Goal: Information Seeking & Learning: Check status

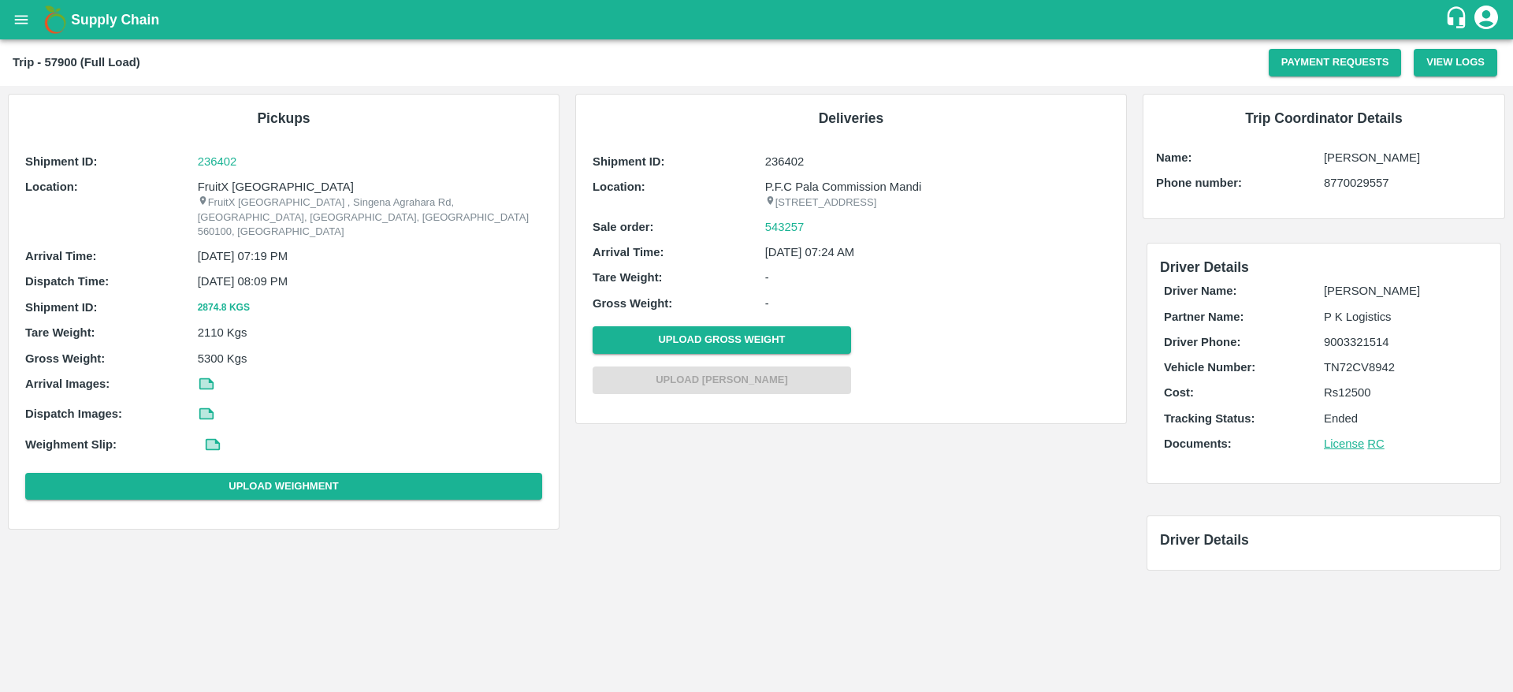
click at [51, 64] on b "Trip - 57900 (Full Load)" at bounding box center [77, 62] width 128 height 13
copy b "57900"
click at [51, 64] on b "Trip - 57900 (Full Load)" at bounding box center [77, 62] width 128 height 13
click at [13, 16] on icon "open drawer" at bounding box center [21, 19] width 17 height 17
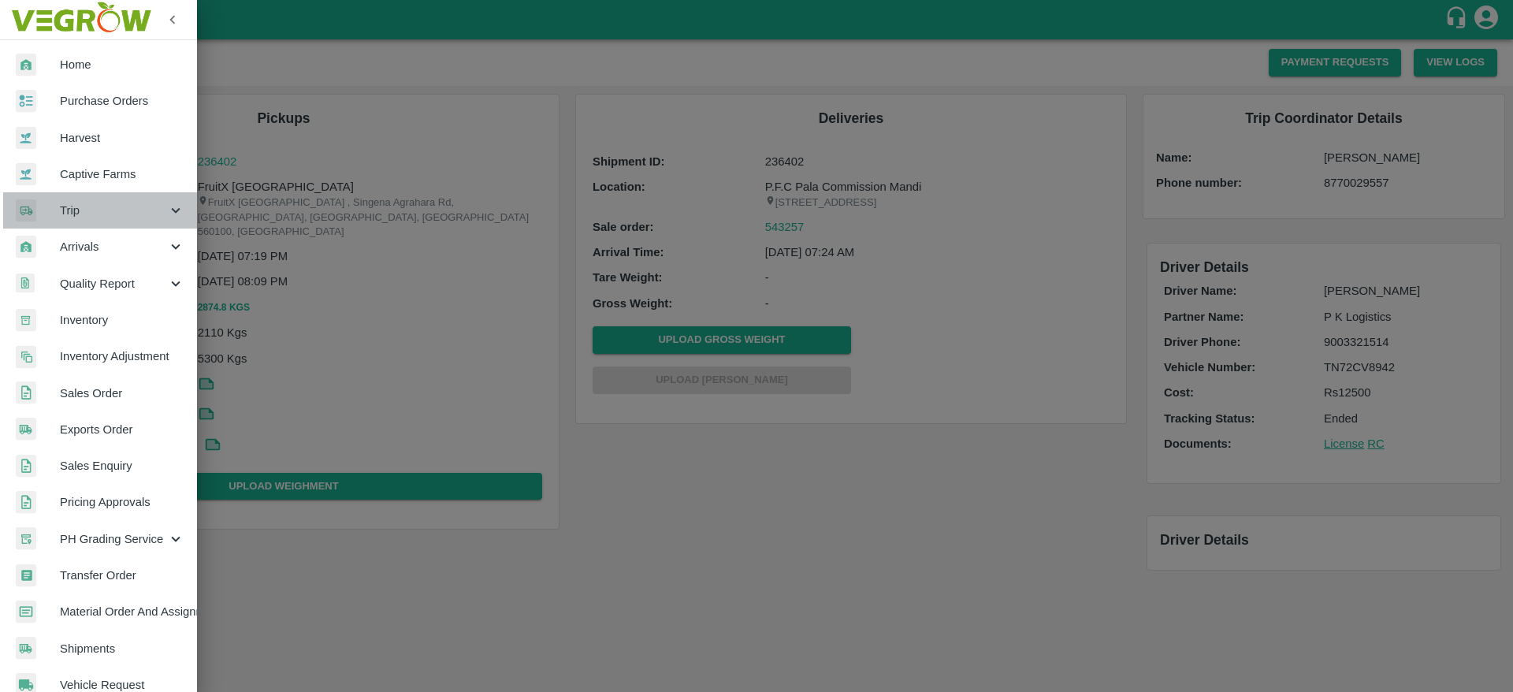
click at [101, 210] on span "Trip" at bounding box center [113, 210] width 107 height 17
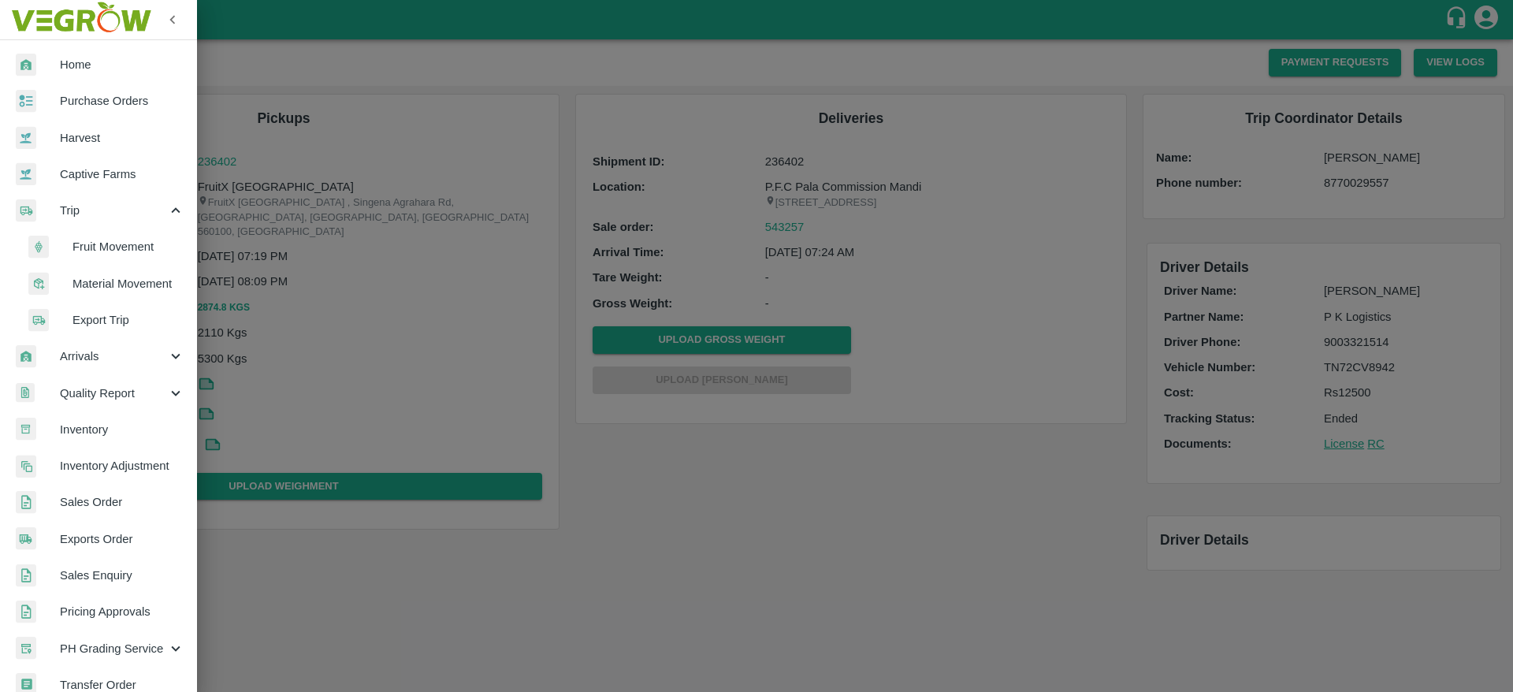
click at [140, 251] on span "Fruit Movement" at bounding box center [129, 246] width 112 height 17
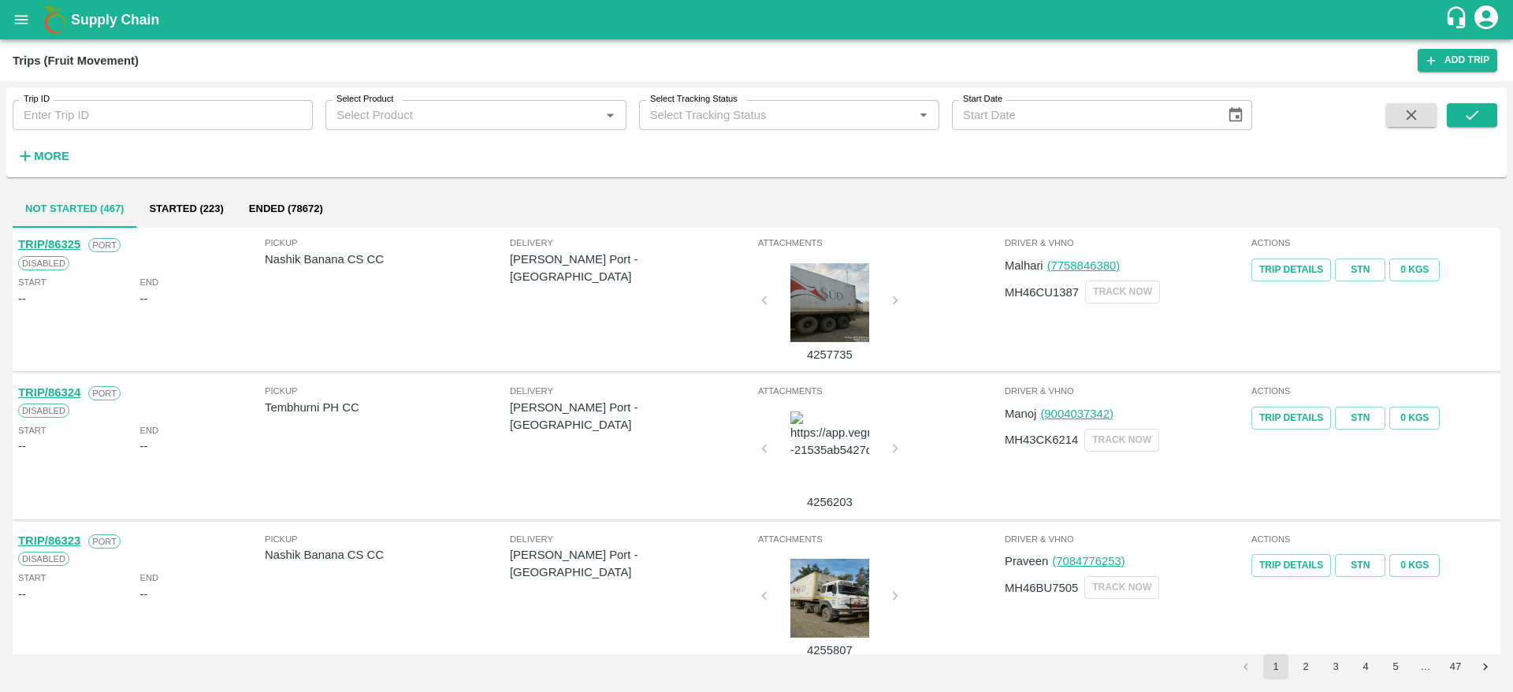
click at [138, 117] on input "Trip ID" at bounding box center [163, 115] width 300 height 30
paste input "57900"
type input "57900"
click at [1345, 117] on icon "submit" at bounding box center [1472, 114] width 17 height 17
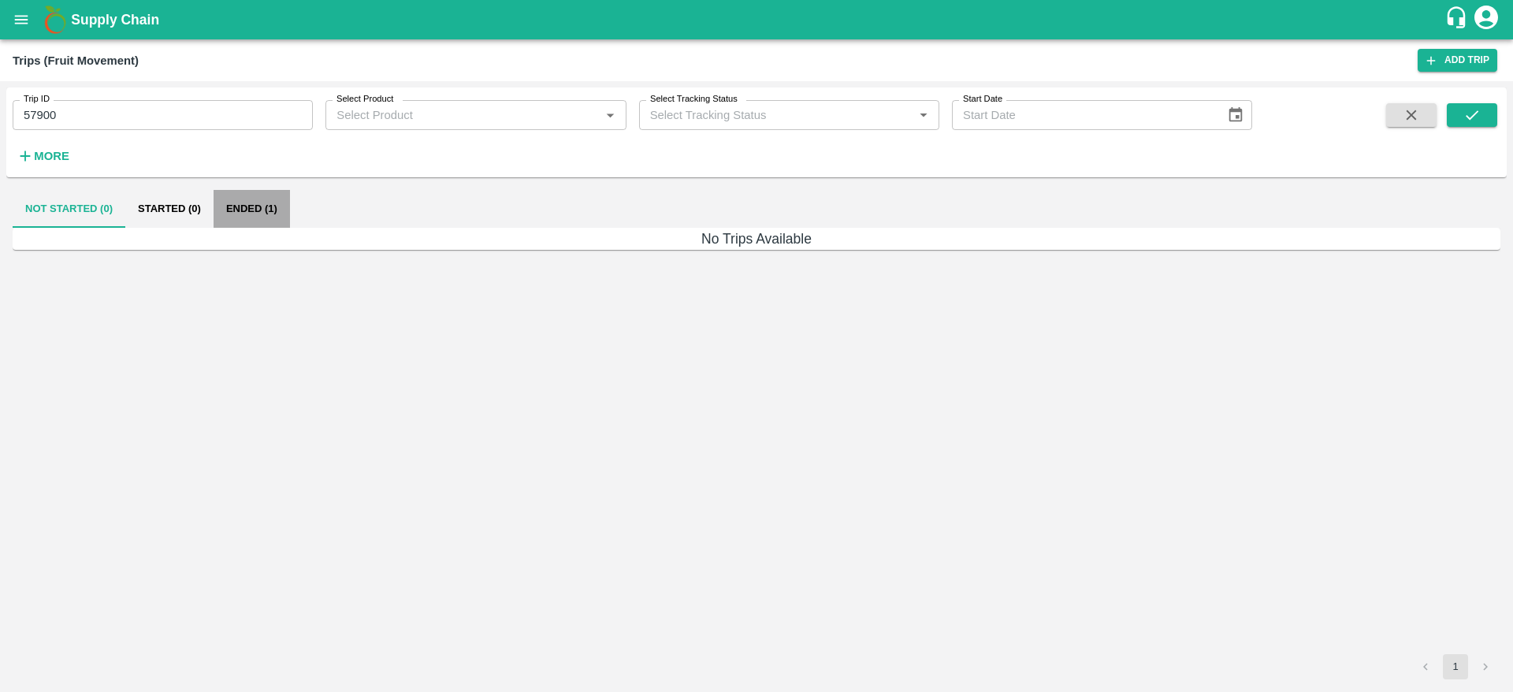
click at [253, 201] on button "Ended (1)" at bounding box center [252, 209] width 76 height 38
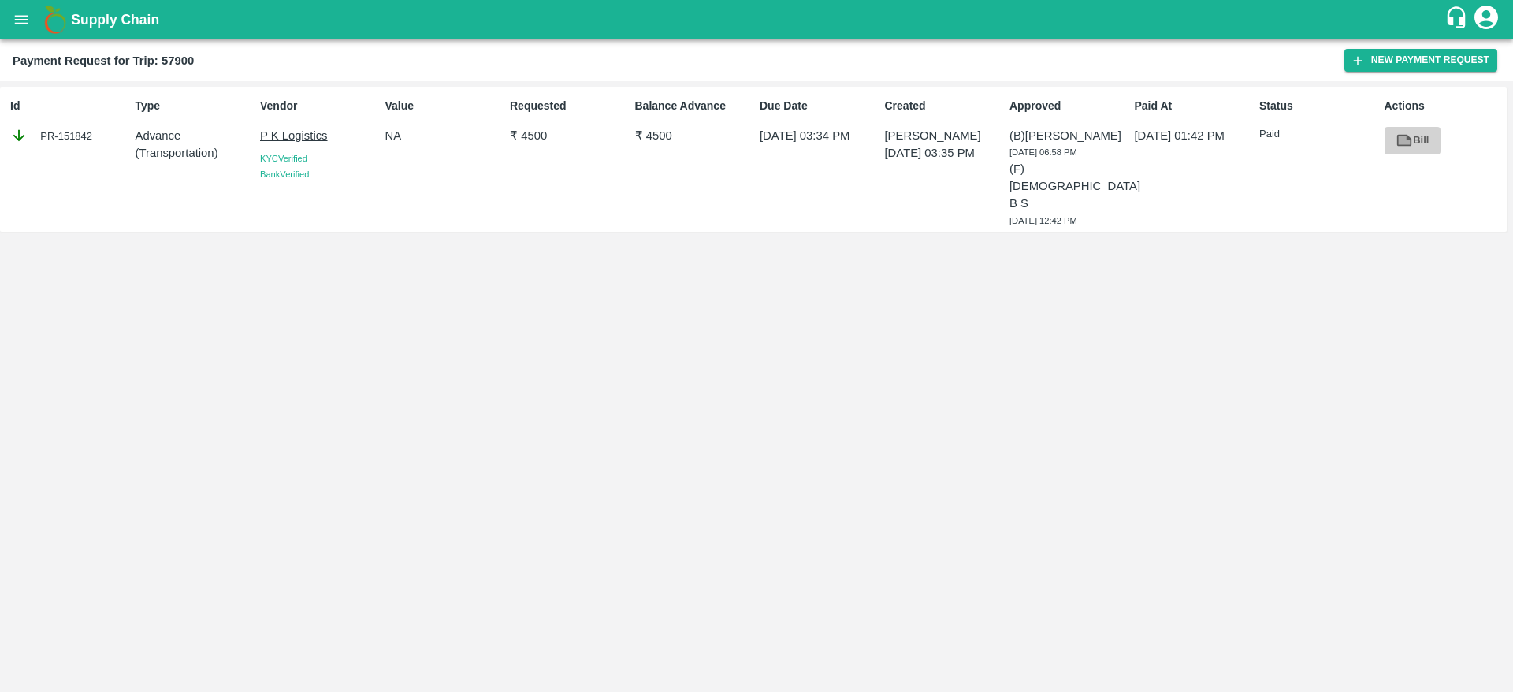
click at [1417, 140] on link "Bill" at bounding box center [1413, 141] width 56 height 28
click at [858, 384] on div "Id PR-151842 Type Advance ( Transportation ) Vendor P K Logistics KYC Verified …" at bounding box center [756, 386] width 1513 height 611
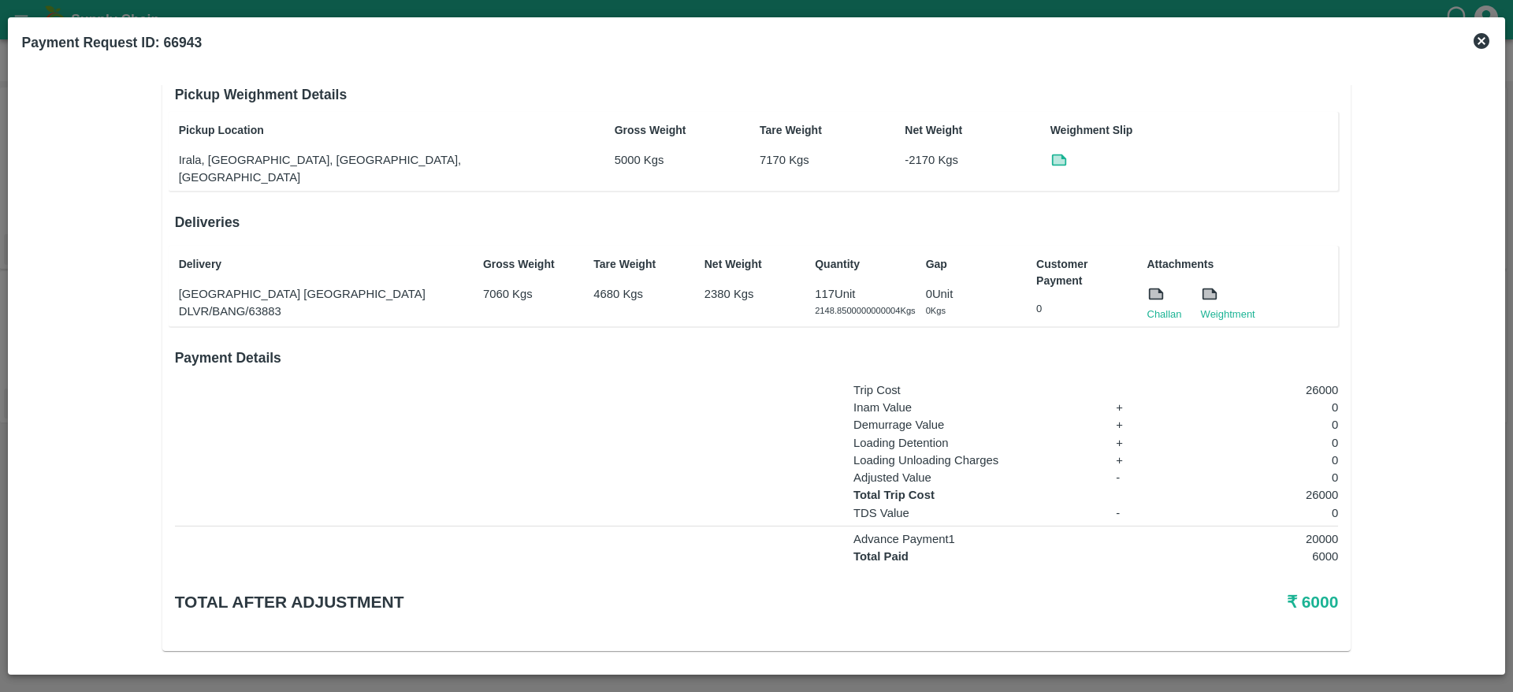
scroll to position [123, 0]
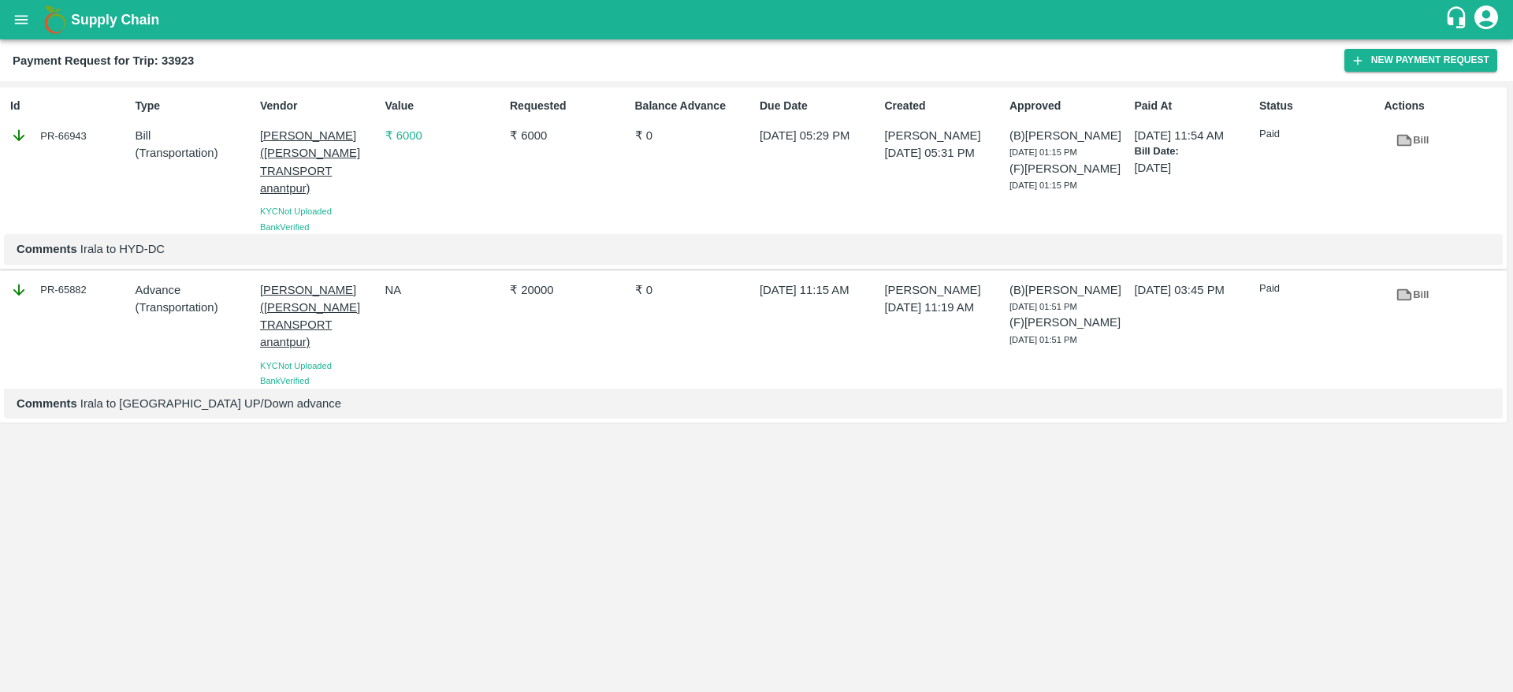
click at [80, 138] on div "PR-66943" at bounding box center [69, 135] width 118 height 17
copy div "66943"
click at [80, 138] on div "PR-66943" at bounding box center [69, 135] width 118 height 17
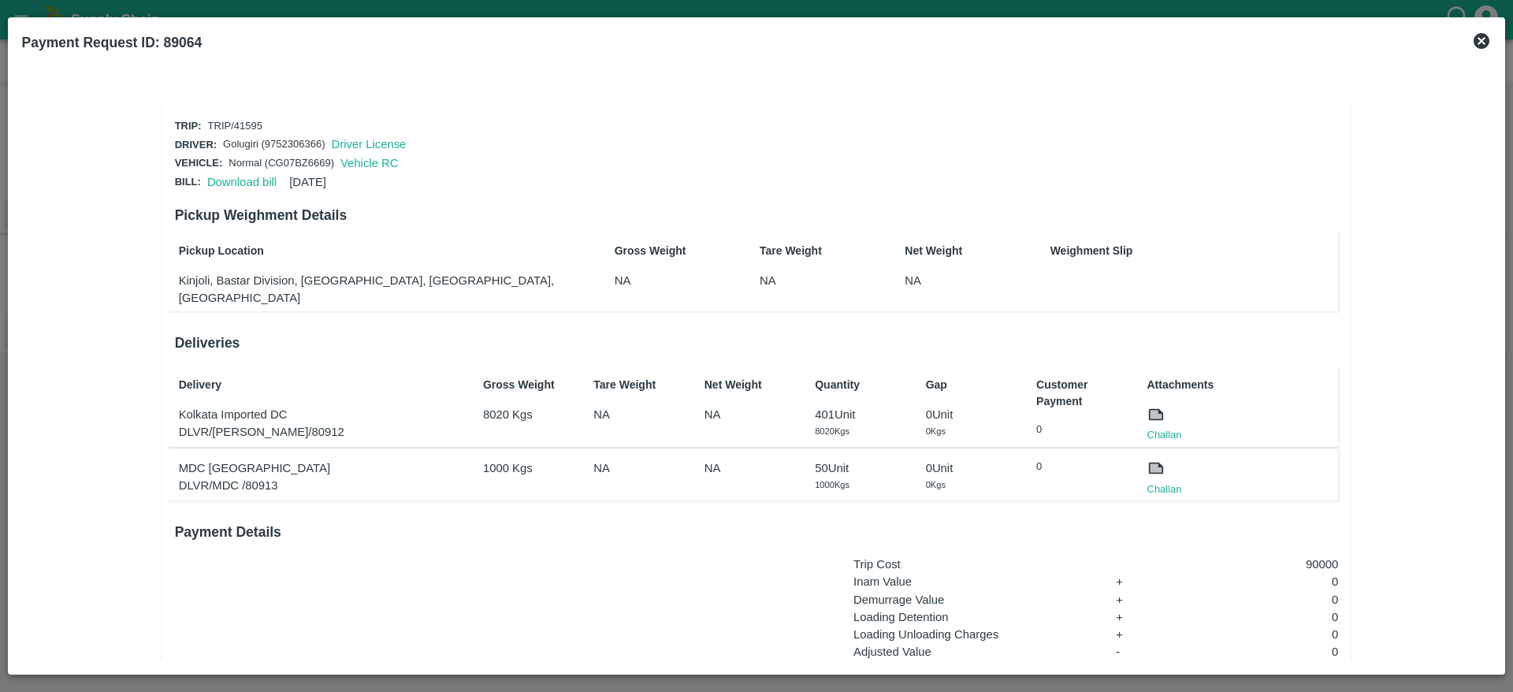
scroll to position [166, 0]
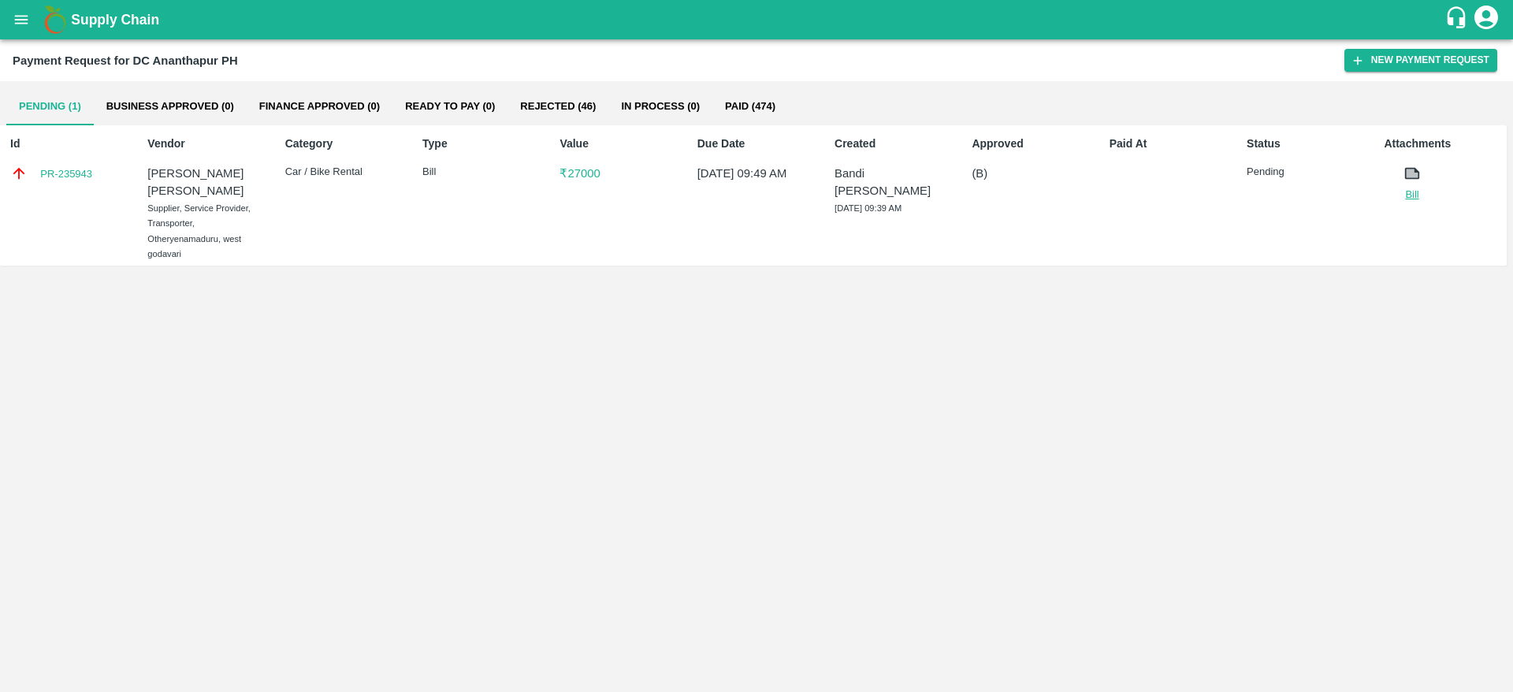
click at [1404, 193] on link "Bill" at bounding box center [1412, 195] width 56 height 16
click at [582, 110] on button "Rejected (46)" at bounding box center [558, 106] width 101 height 38
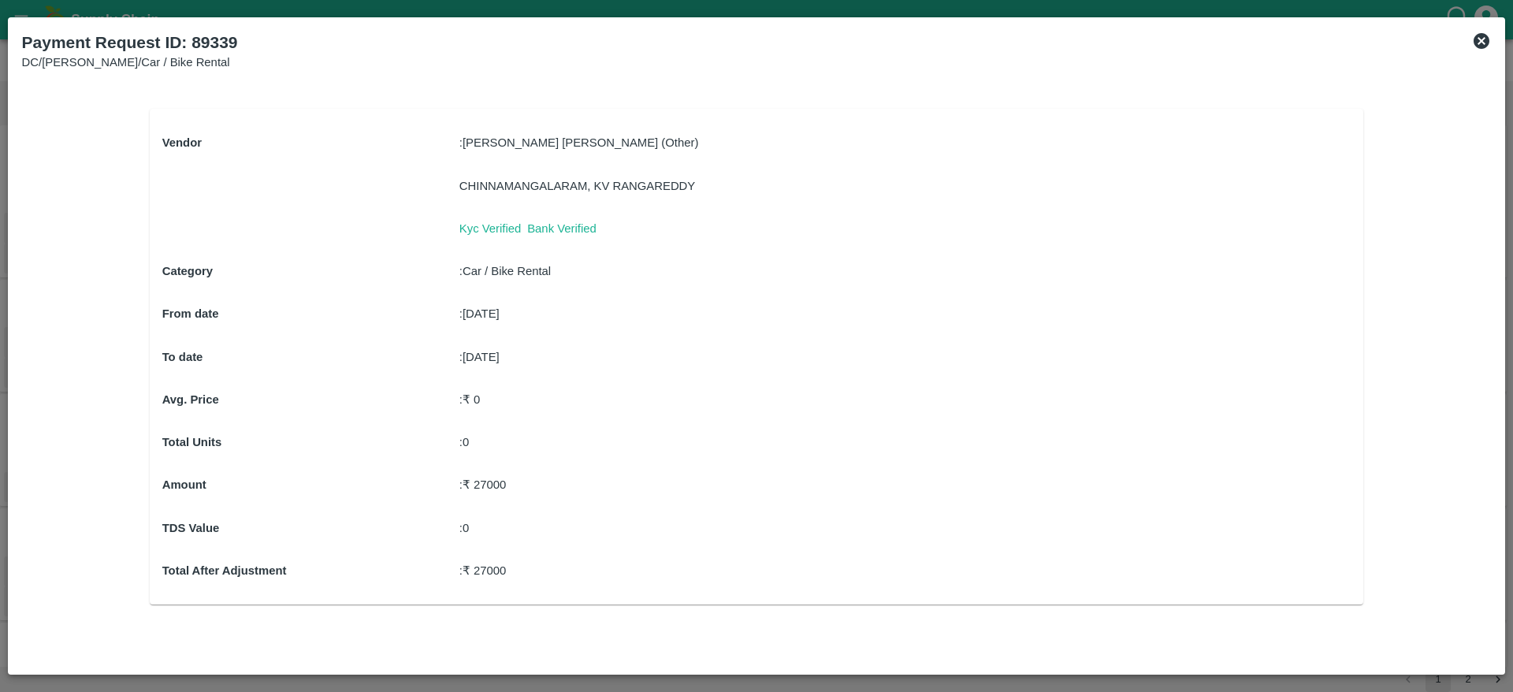
scroll to position [1306, 0]
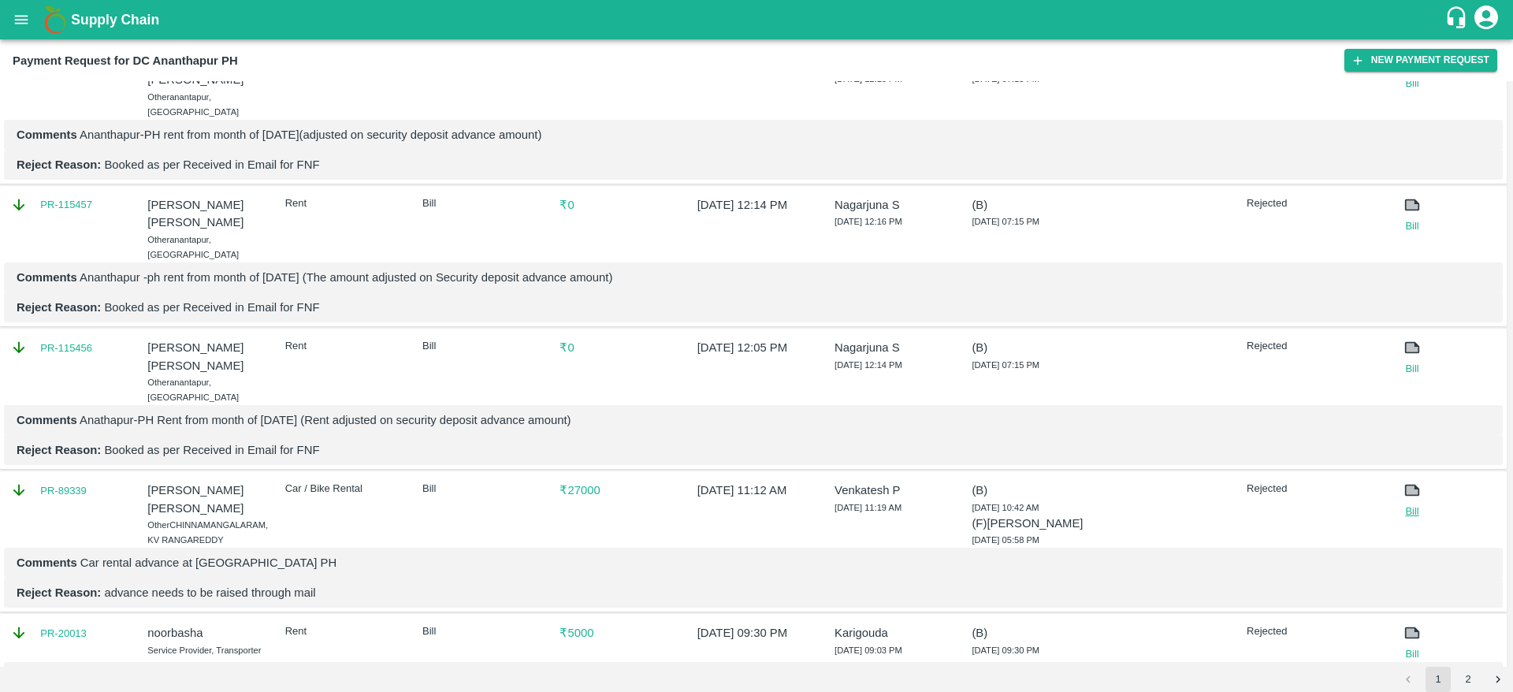
click at [1406, 504] on link "Bill" at bounding box center [1412, 512] width 56 height 16
drag, startPoint x: 899, startPoint y: 377, endPoint x: 837, endPoint y: 381, distance: 62.4
click at [837, 482] on p "Venkatesh P" at bounding box center [894, 490] width 118 height 17
click at [5, 20] on button "open drawer" at bounding box center [21, 20] width 36 height 36
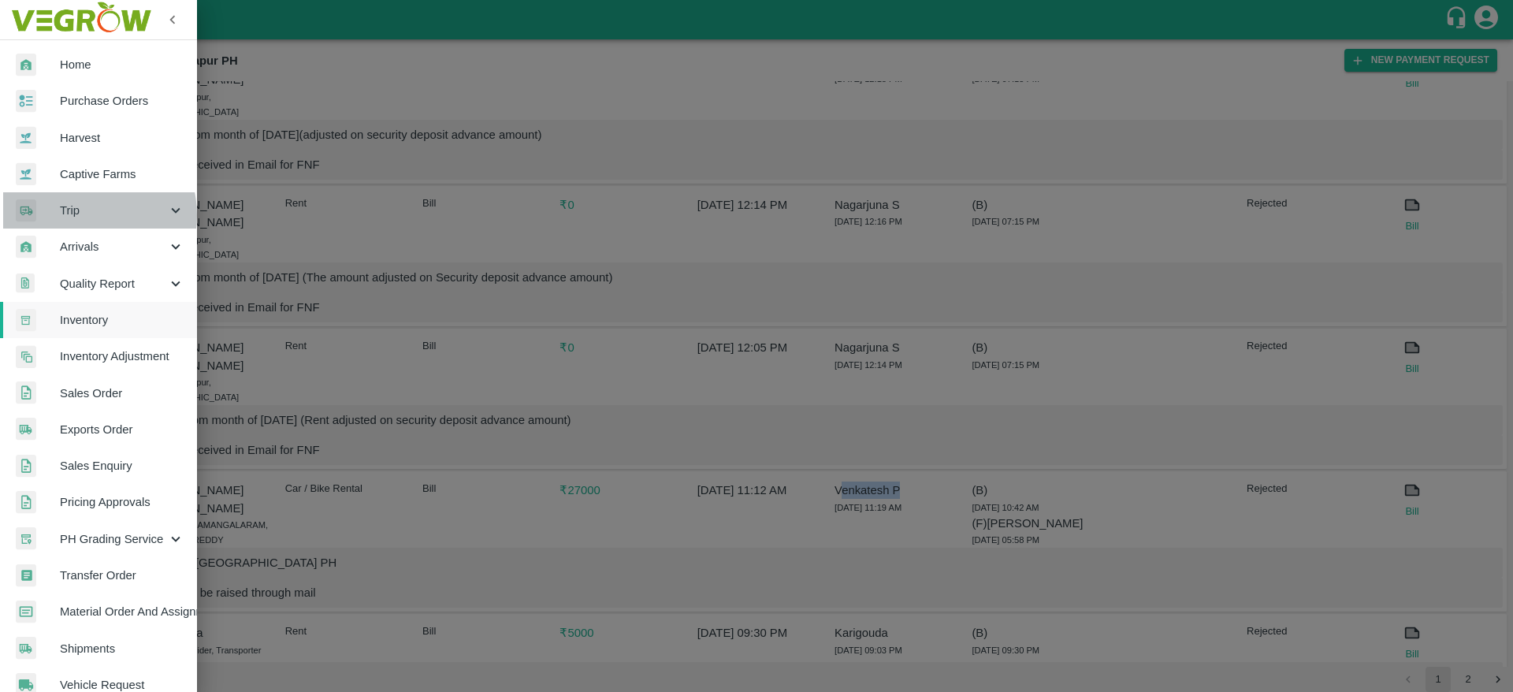
click at [81, 215] on span "Trip" at bounding box center [113, 210] width 107 height 17
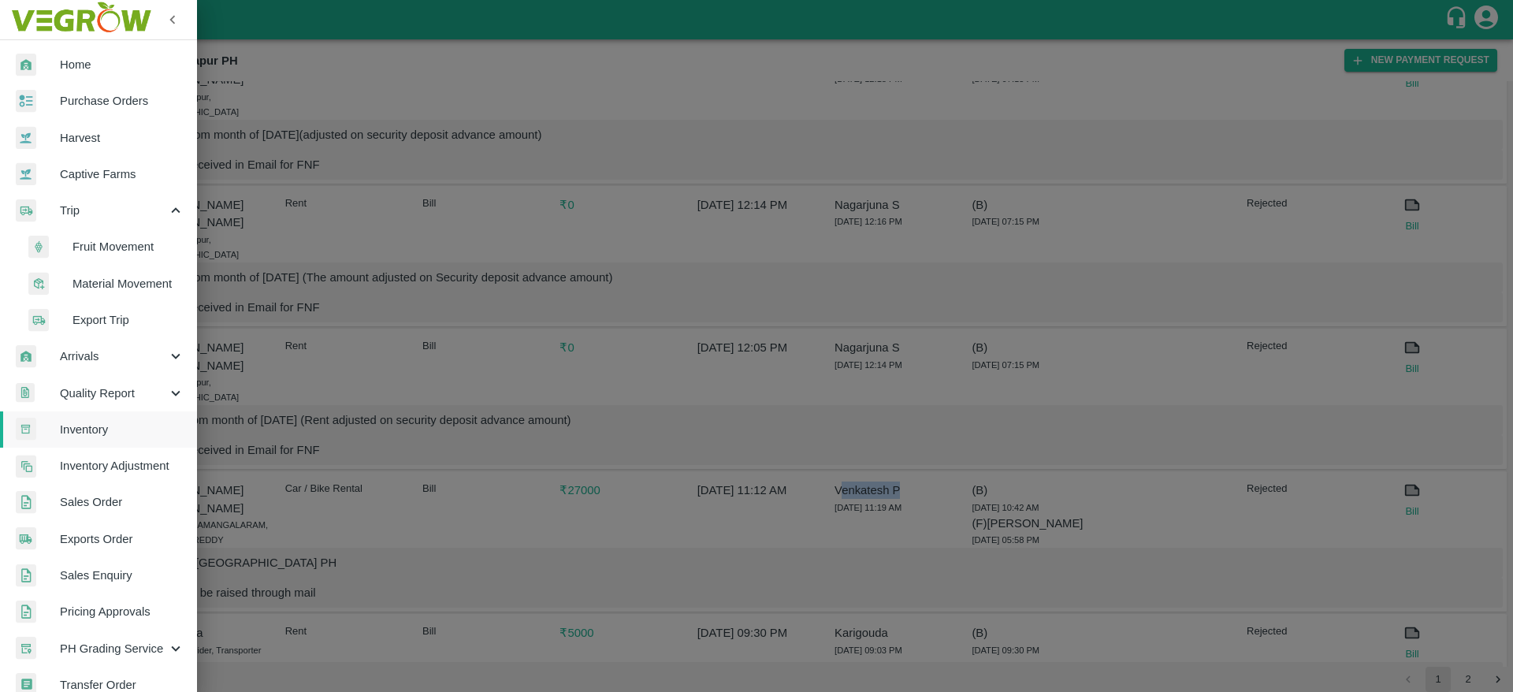
click at [118, 252] on span "Fruit Movement" at bounding box center [129, 246] width 112 height 17
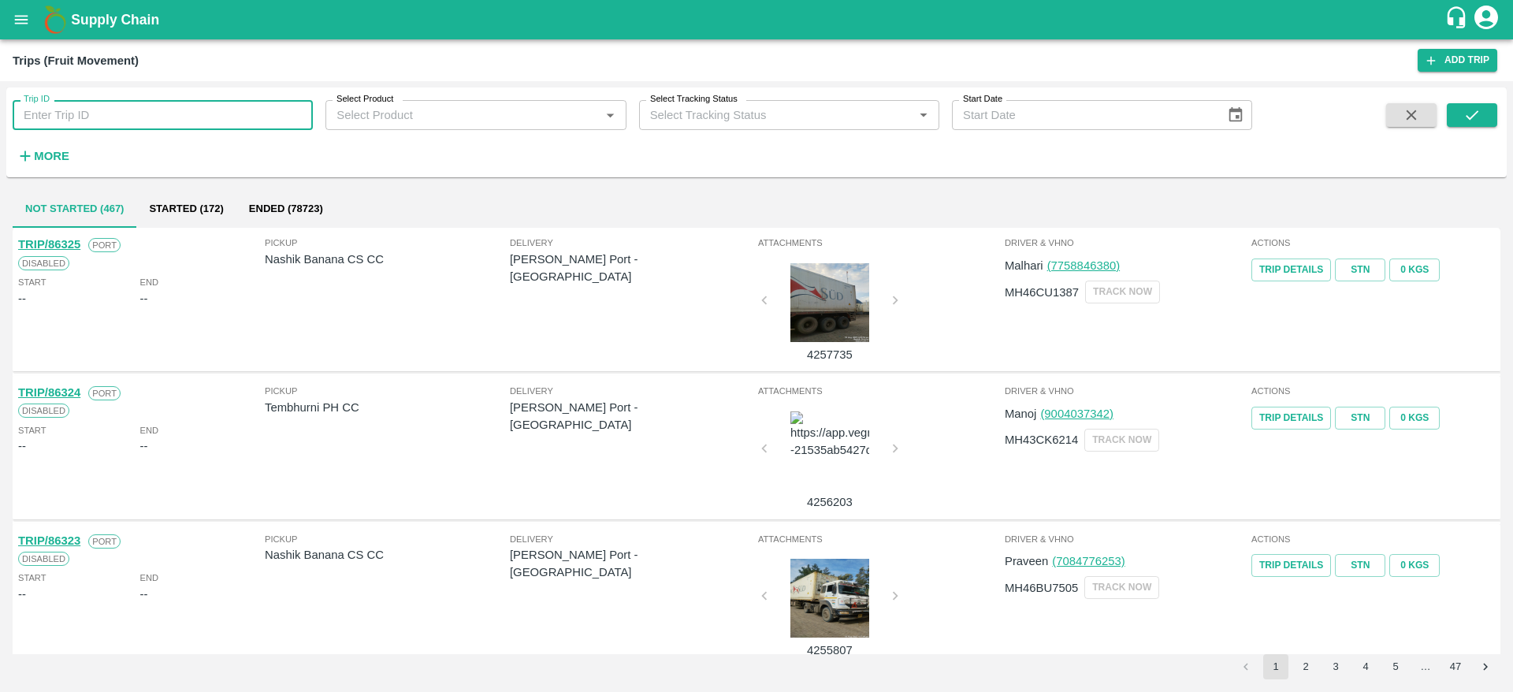
paste input "83499"
click at [114, 121] on input "83499" at bounding box center [163, 115] width 300 height 30
type input "83499"
click at [1473, 117] on icon "submit" at bounding box center [1472, 114] width 17 height 17
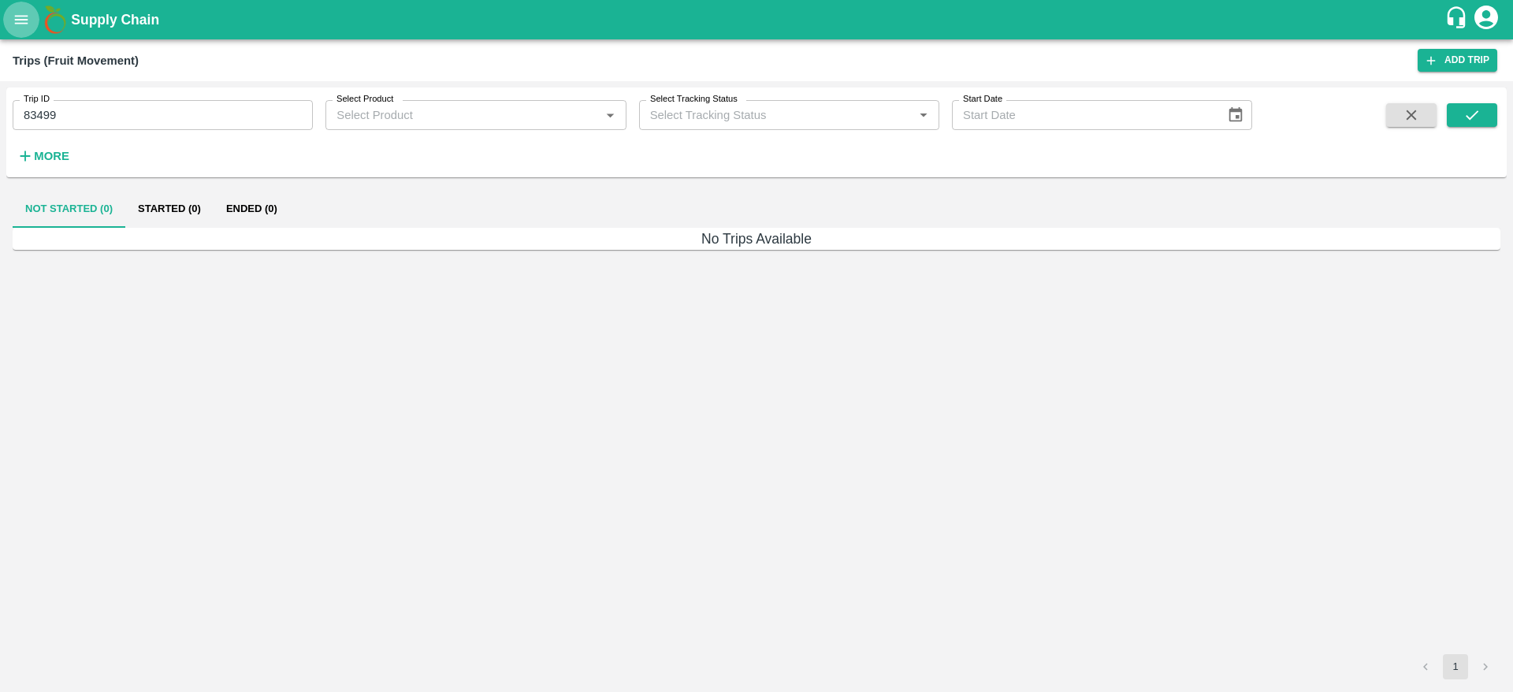
click at [28, 20] on icon "open drawer" at bounding box center [21, 19] width 17 height 17
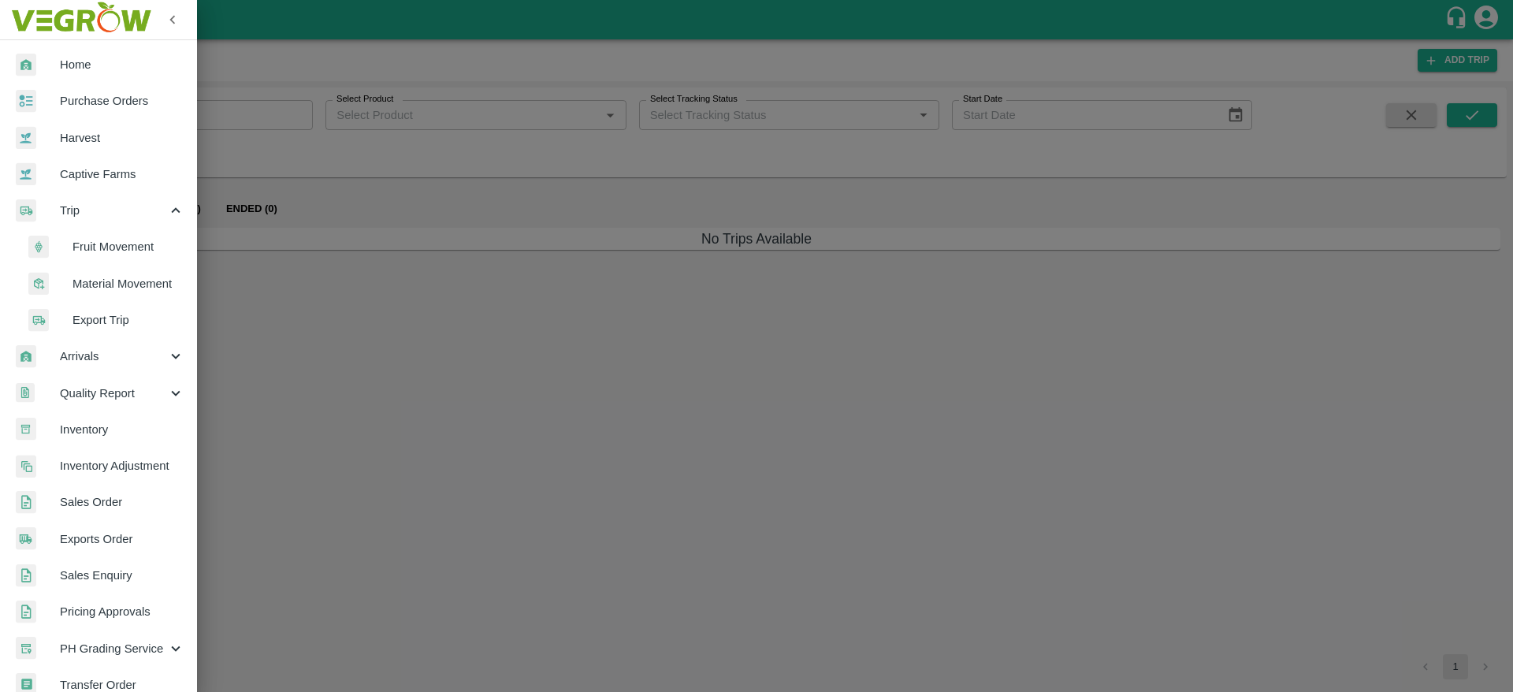
click at [95, 247] on span "Fruit Movement" at bounding box center [129, 246] width 112 height 17
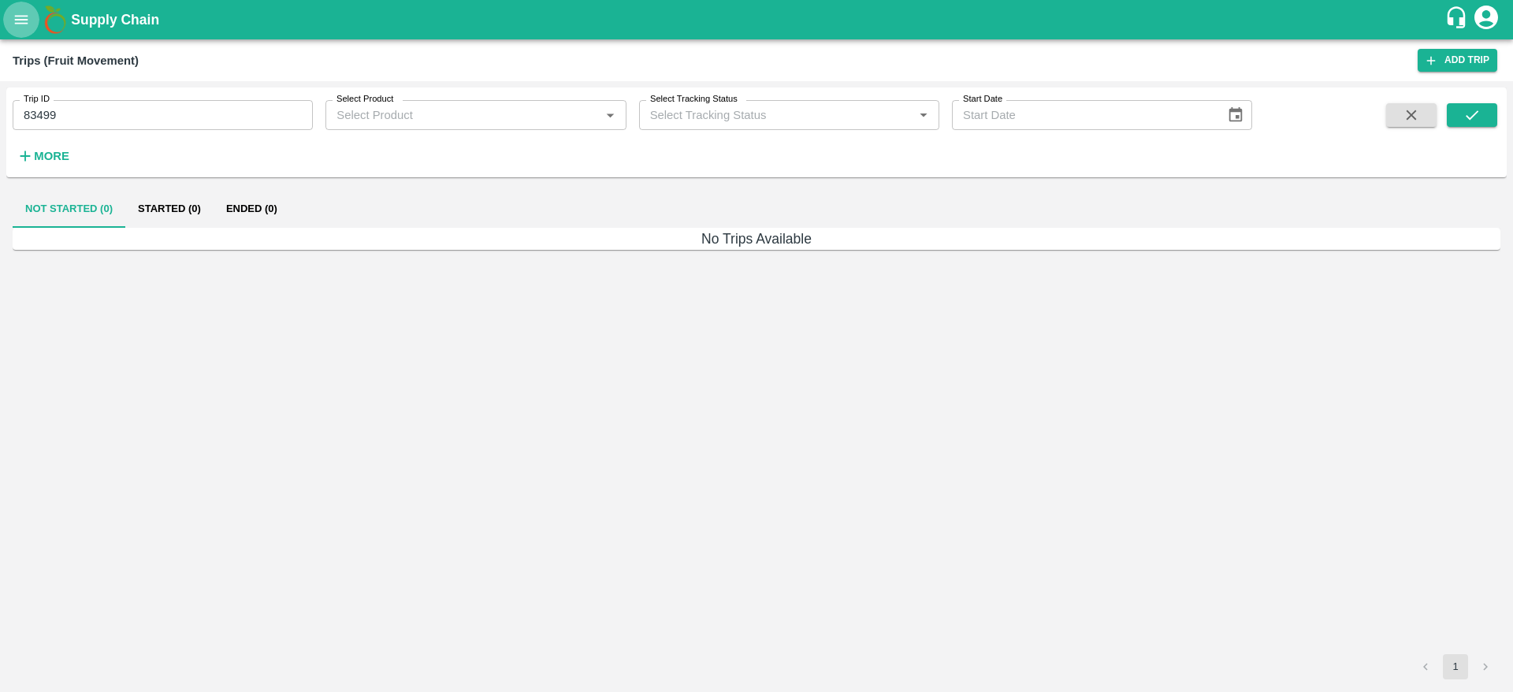
click at [20, 33] on button "open drawer" at bounding box center [21, 20] width 36 height 36
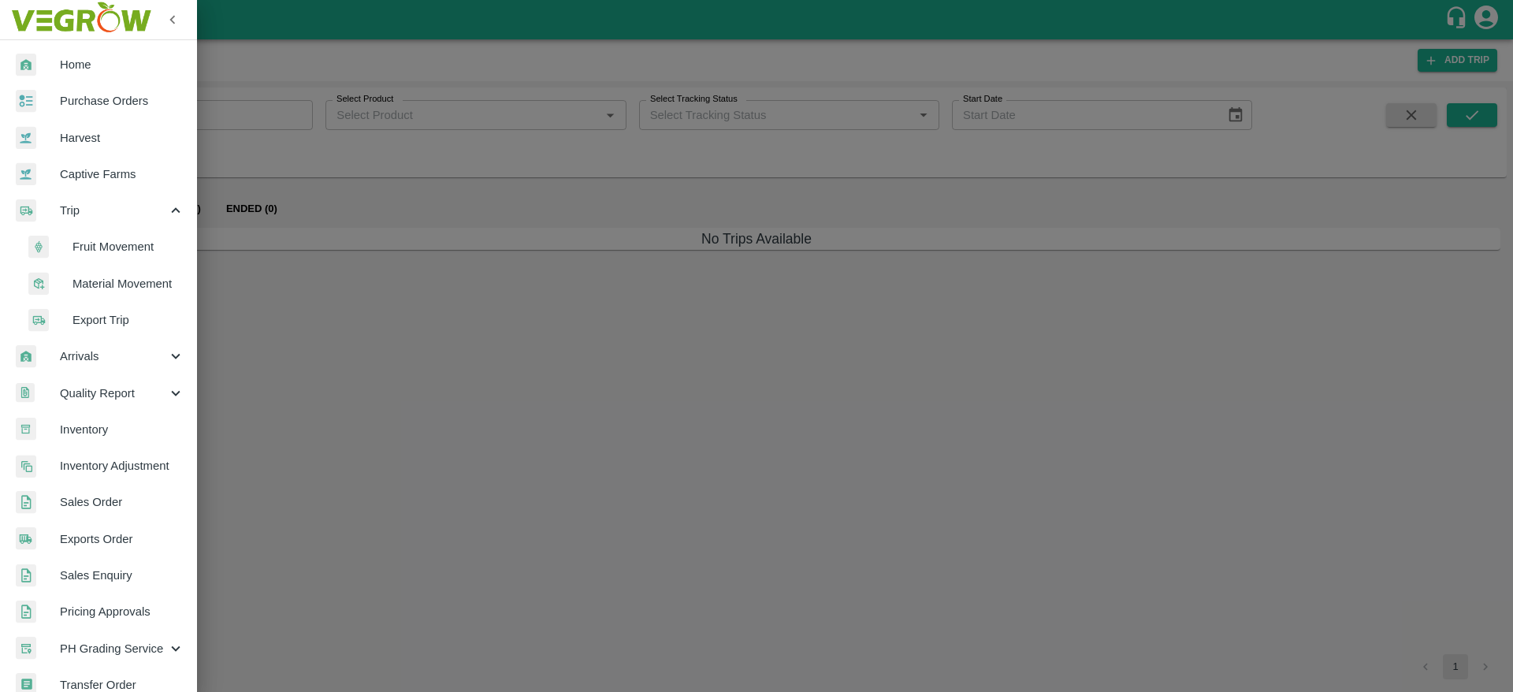
click at [95, 292] on span "Material Movement" at bounding box center [129, 283] width 112 height 17
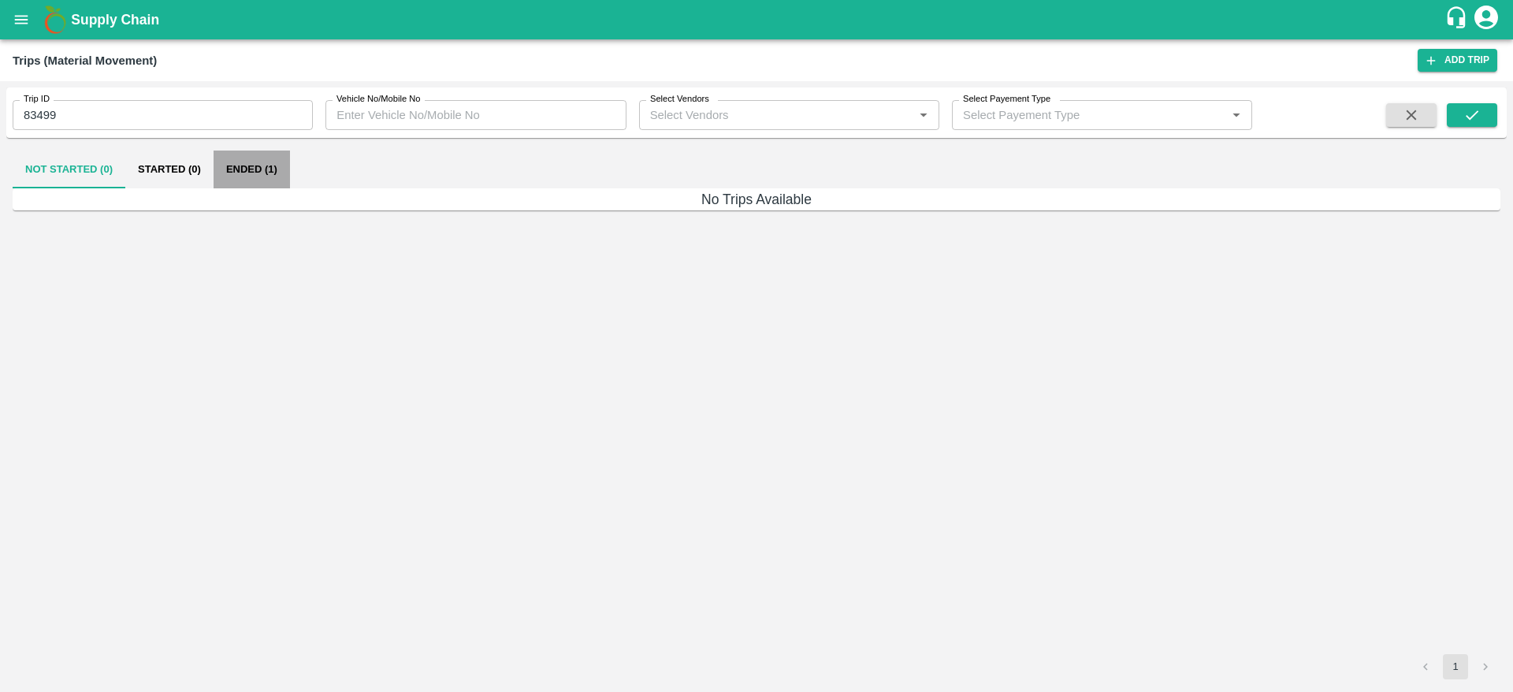
click at [266, 169] on button "Ended (1)" at bounding box center [252, 170] width 76 height 38
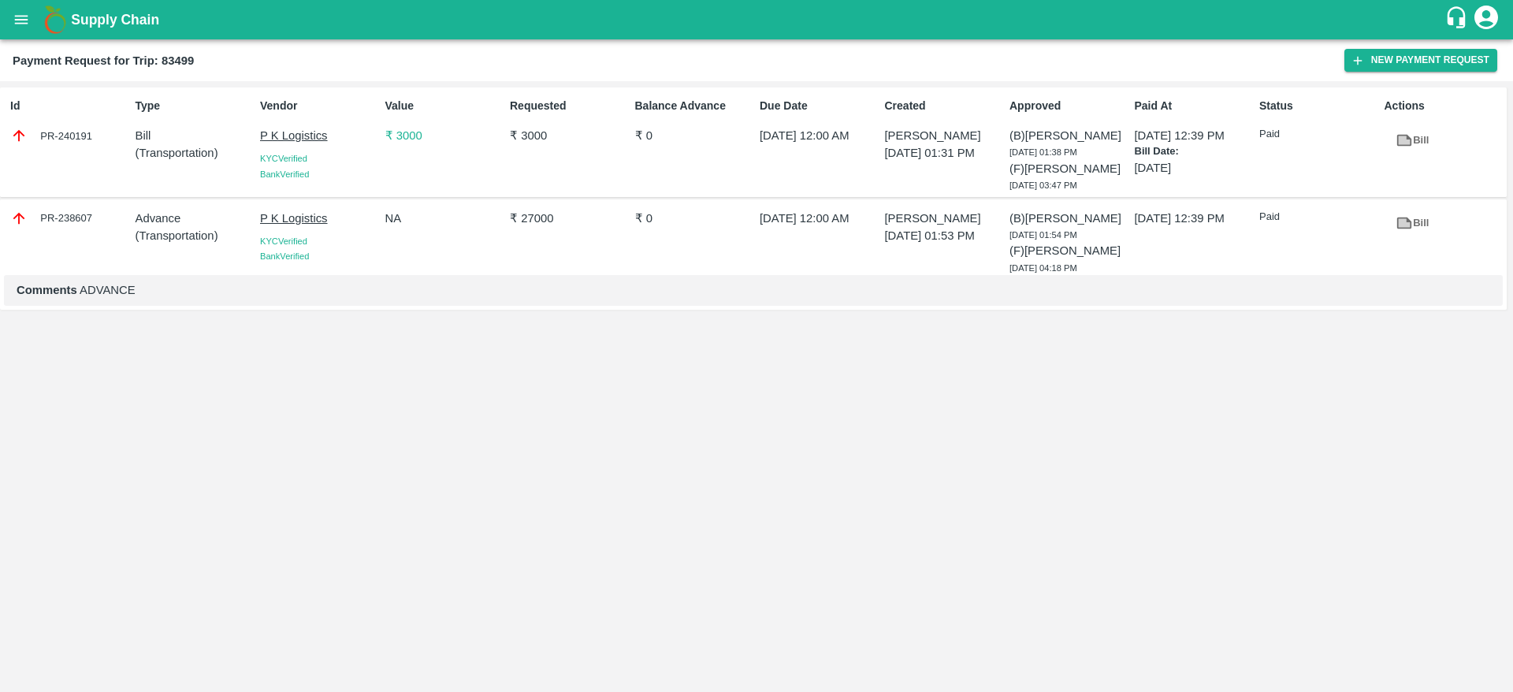
click at [527, 144] on div "Requested ₹ 3000" at bounding box center [566, 142] width 125 height 102
drag, startPoint x: 96, startPoint y: 140, endPoint x: 55, endPoint y: 137, distance: 41.1
click at [55, 137] on div "PR-240191" at bounding box center [69, 135] width 118 height 17
click at [84, 135] on div "PR-240191" at bounding box center [69, 135] width 118 height 17
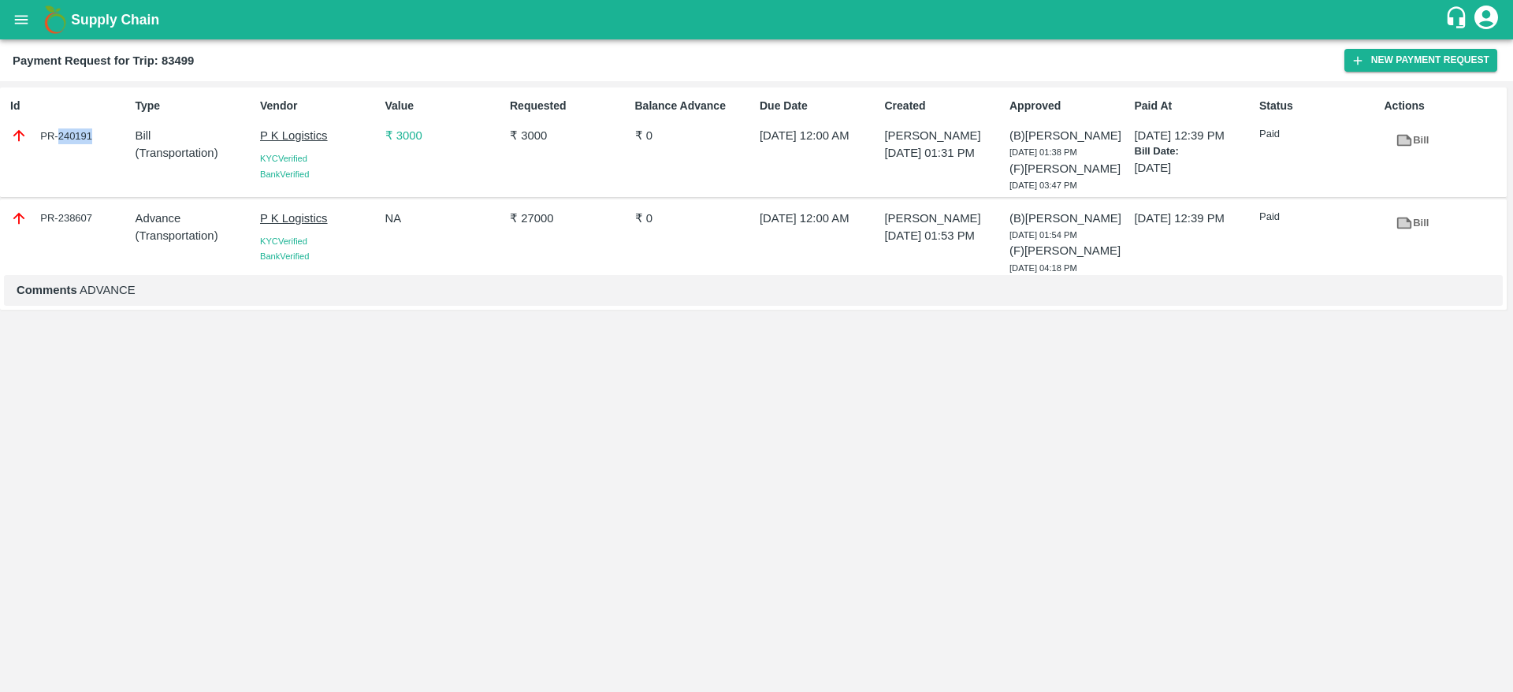
click at [84, 135] on div "PR-240191" at bounding box center [69, 135] width 118 height 17
copy div "240191"
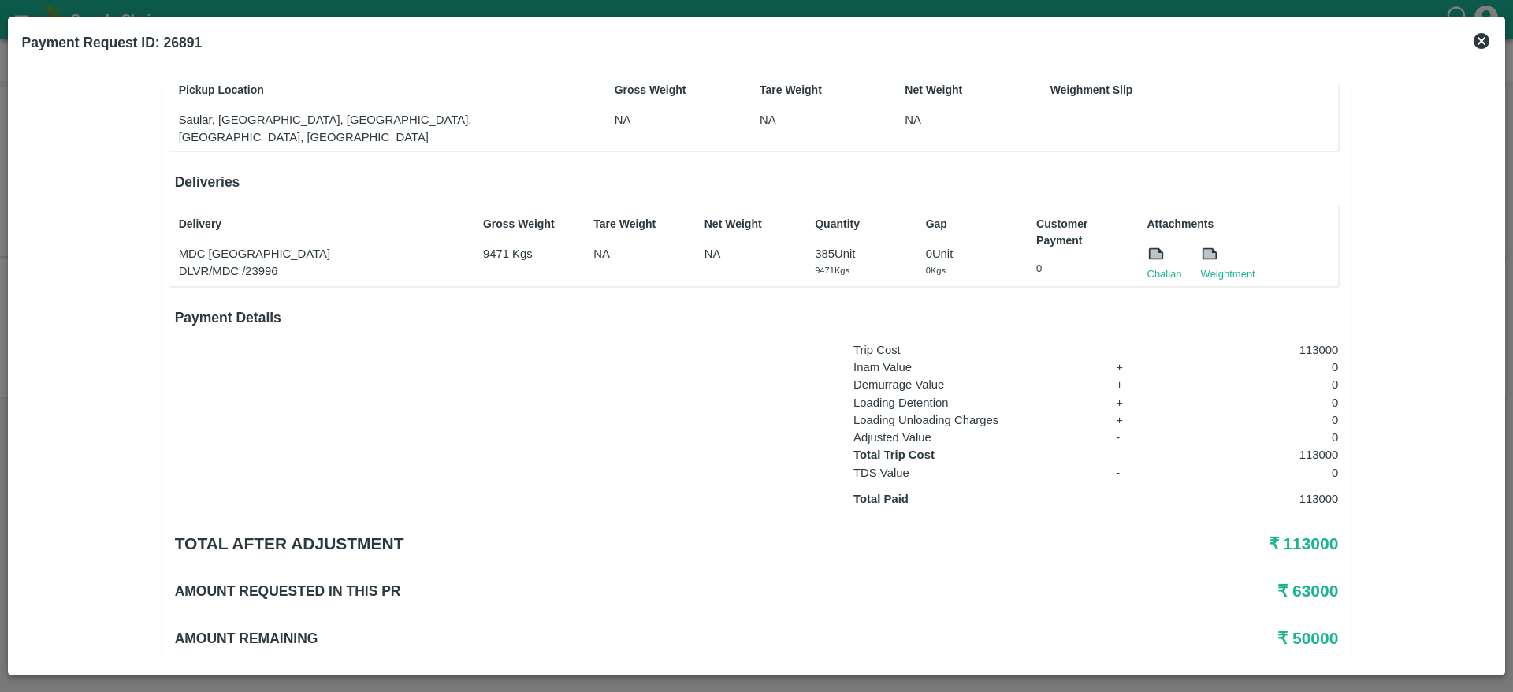
scroll to position [189, 0]
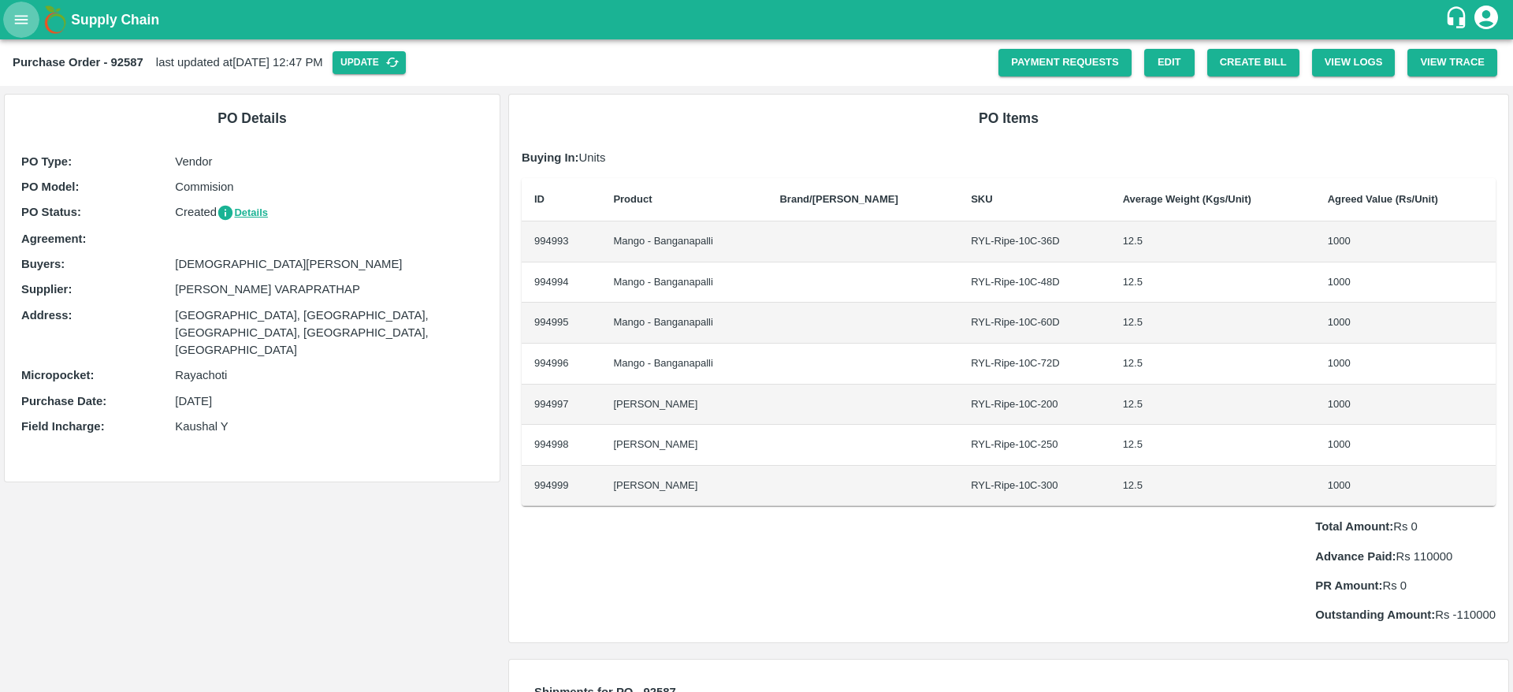
click at [28, 17] on icon "open drawer" at bounding box center [21, 19] width 17 height 17
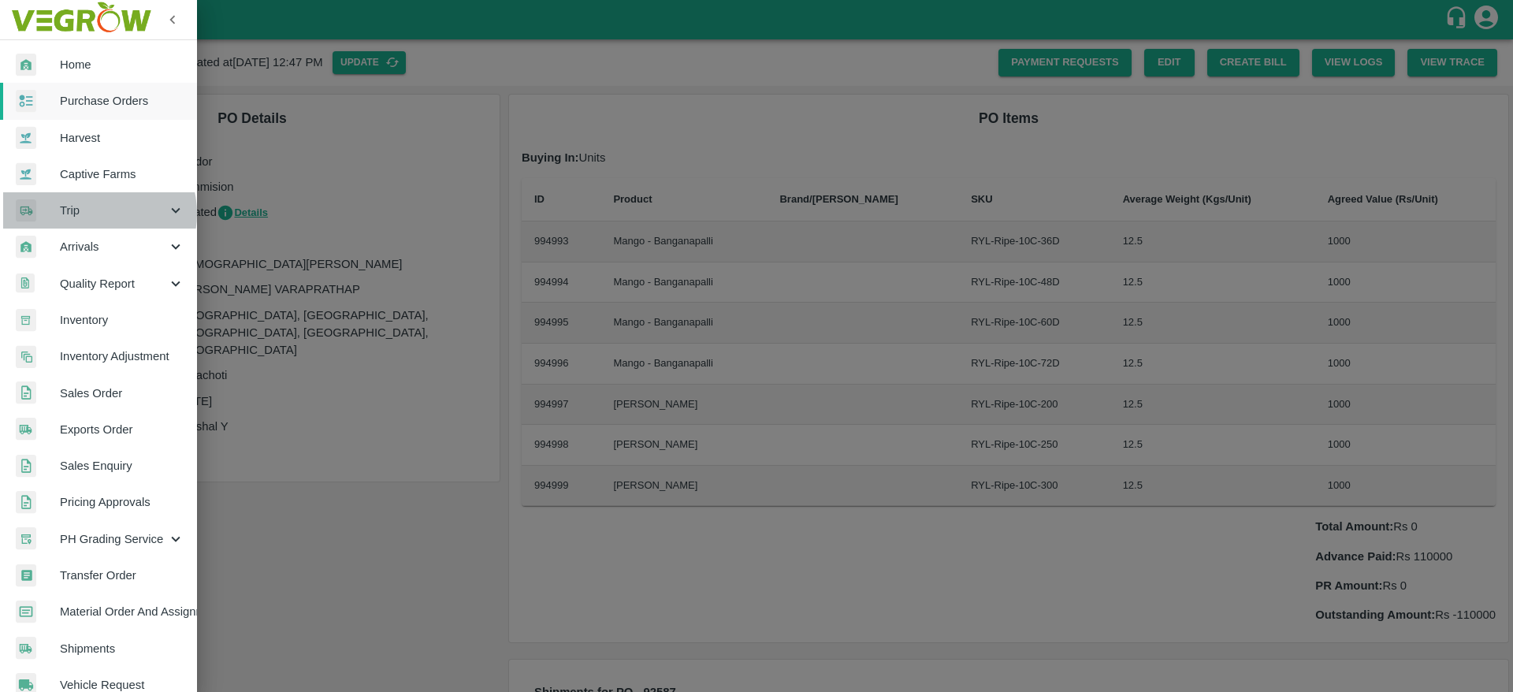
click at [94, 214] on span "Trip" at bounding box center [113, 210] width 107 height 17
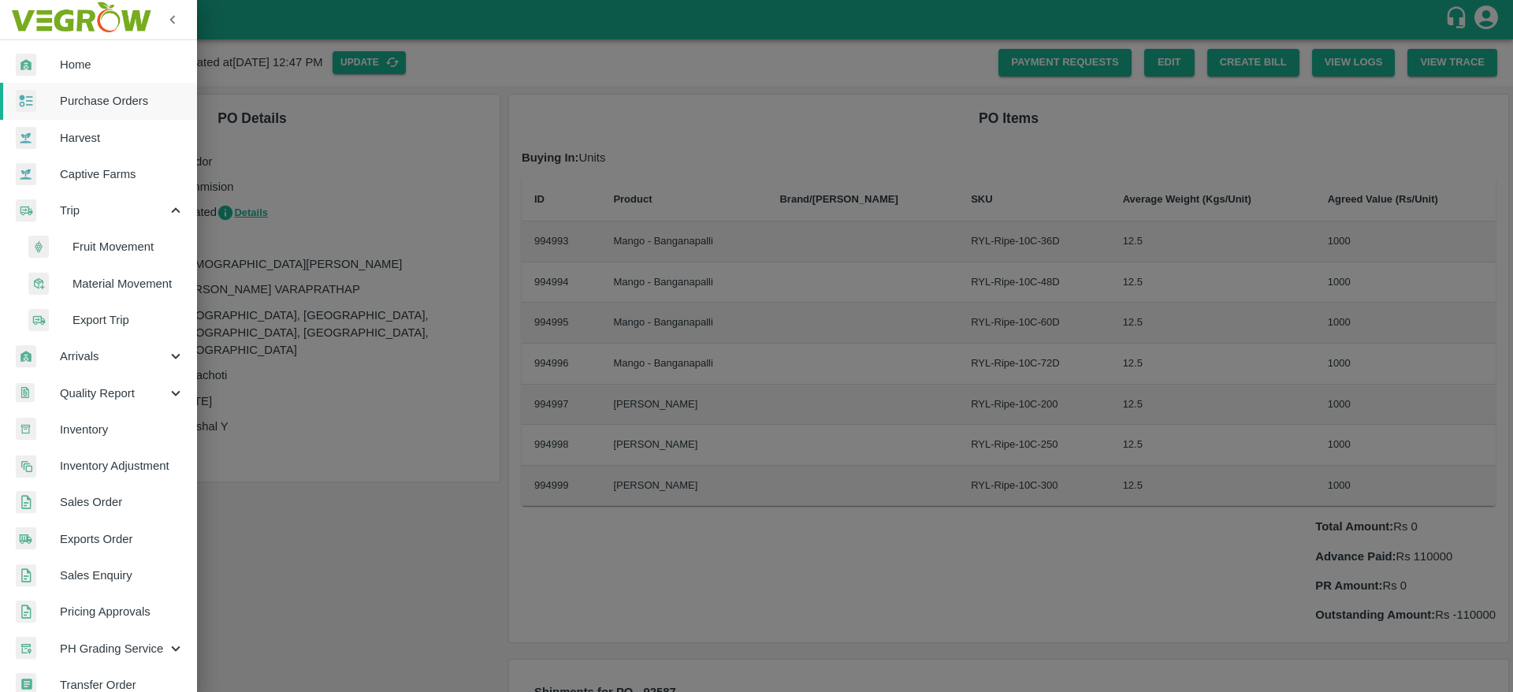
click at [97, 255] on span "Fruit Movement" at bounding box center [129, 246] width 112 height 17
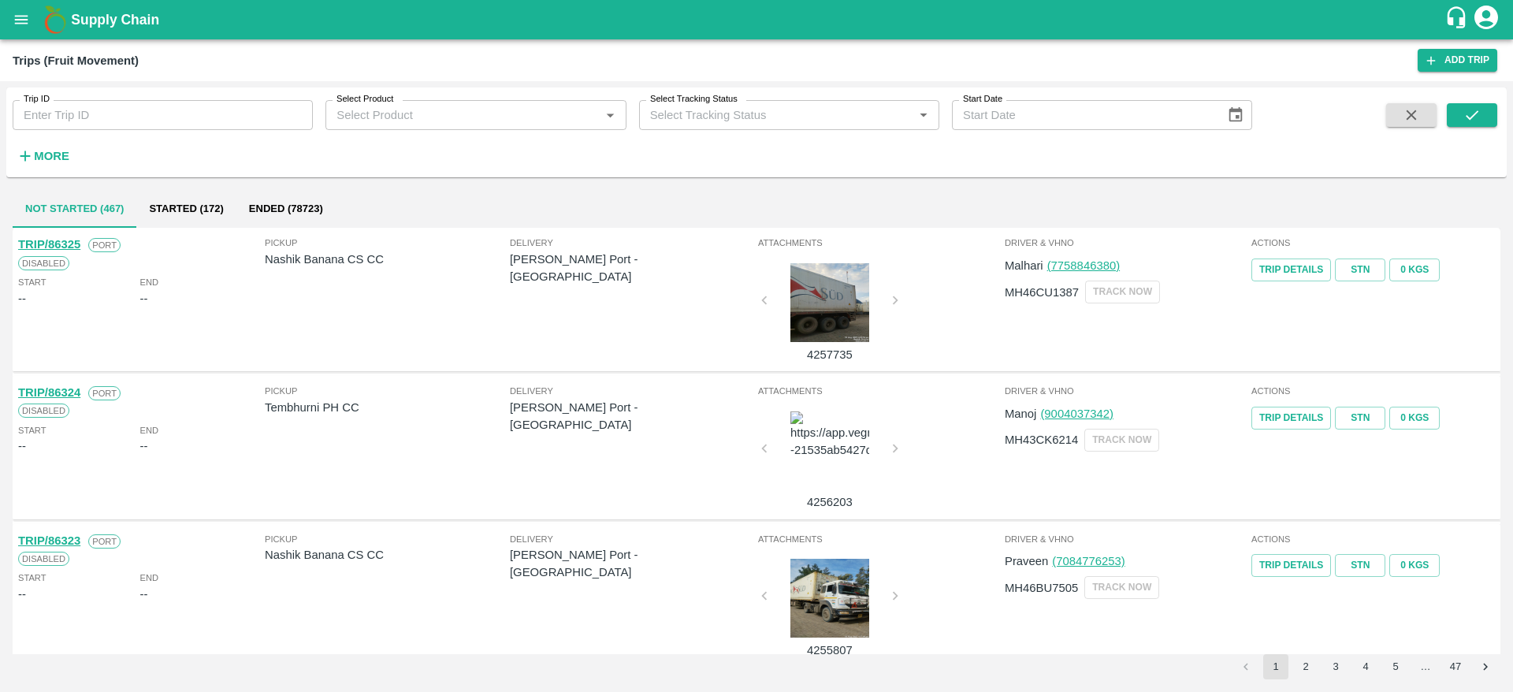
paste input "39333"
click at [132, 110] on input "39333" at bounding box center [163, 115] width 300 height 30
type input "39333"
click at [1345, 117] on icon "submit" at bounding box center [1472, 114] width 17 height 17
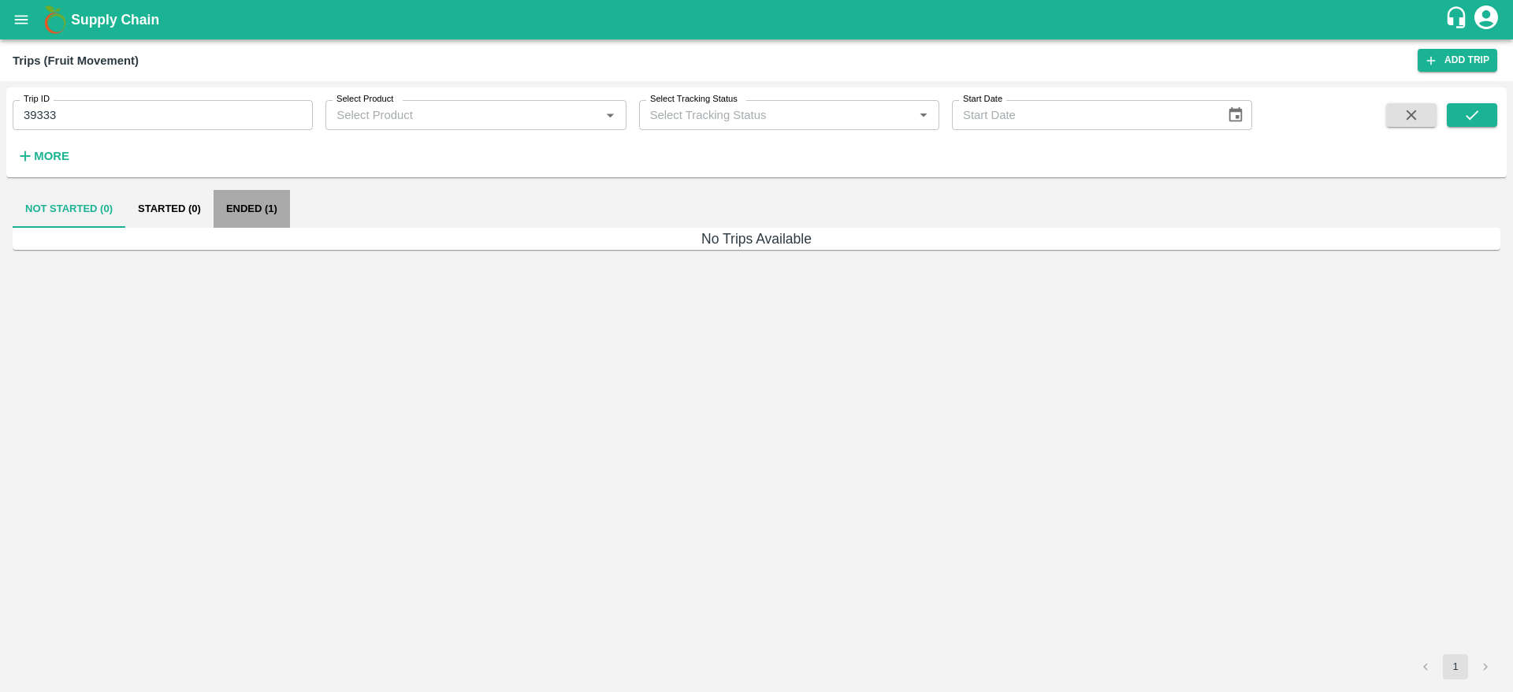
click at [259, 227] on button "Ended (1)" at bounding box center [252, 209] width 76 height 38
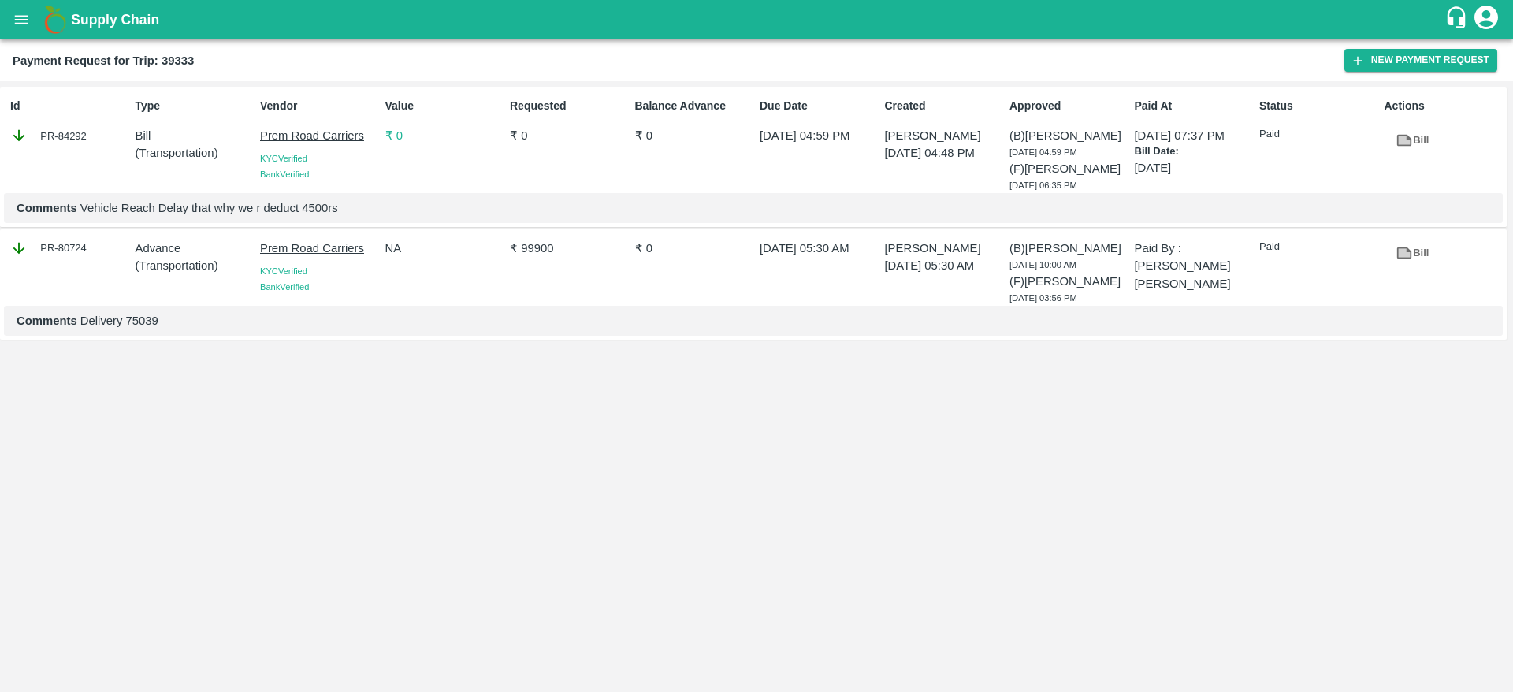
click at [1215, 270] on p "Paid By : [PERSON_NAME] [PERSON_NAME]" at bounding box center [1194, 266] width 118 height 53
click at [539, 249] on p "₹ 99900" at bounding box center [569, 248] width 118 height 17
drag, startPoint x: 1186, startPoint y: 246, endPoint x: 1258, endPoint y: 274, distance: 76.8
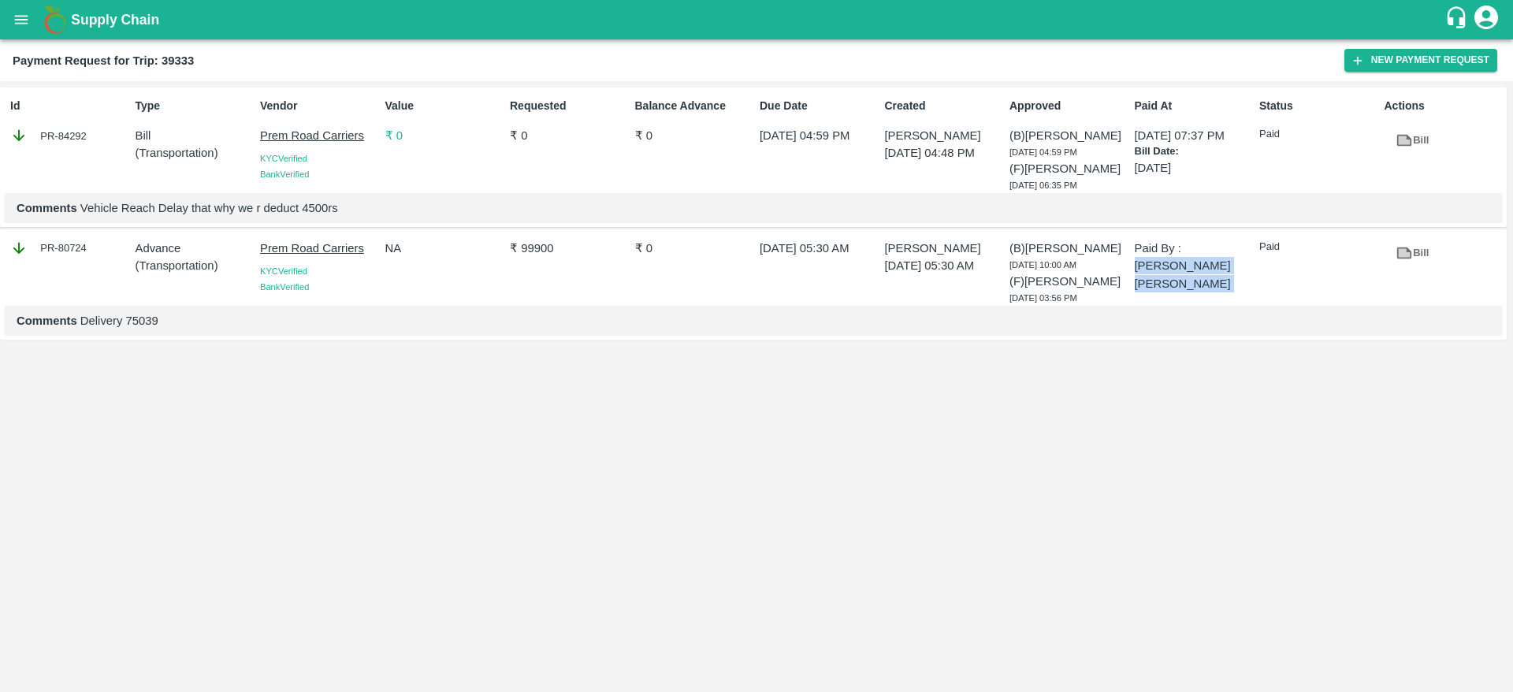
click at [1258, 274] on div "PR-80724 Advance ( Transportation ) Prem Road Carriers KYC Verified Bank Verifi…" at bounding box center [753, 284] width 1507 height 110
click at [273, 139] on p "Prem Road Carriers" at bounding box center [319, 135] width 118 height 17
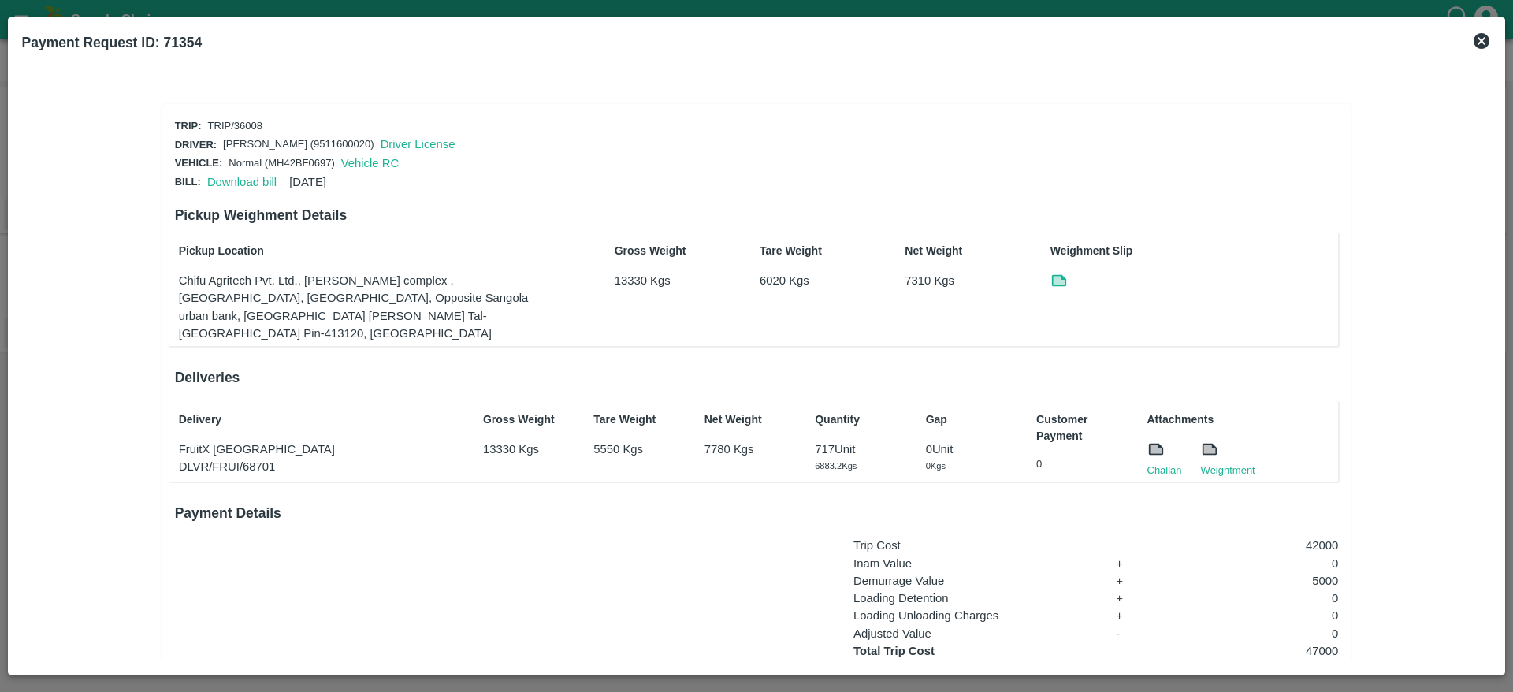
scroll to position [130, 0]
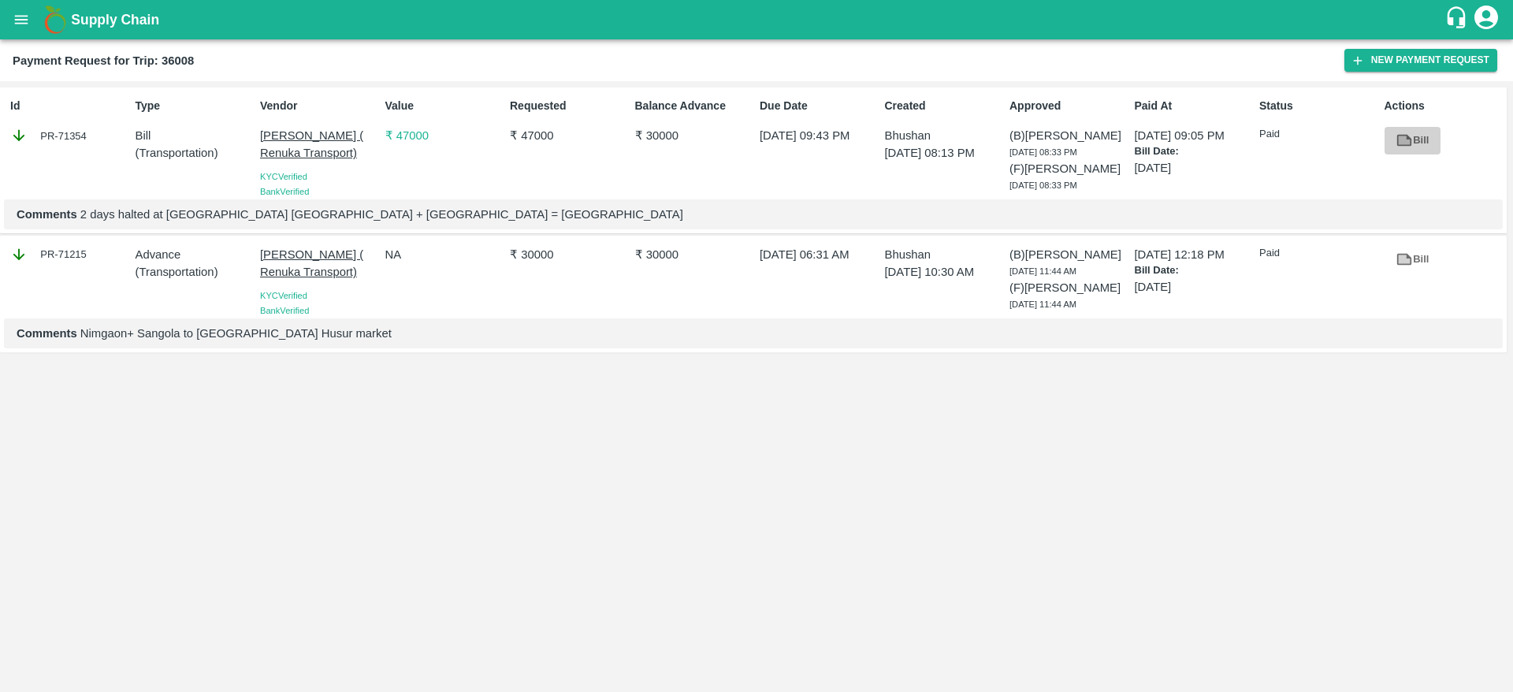
click at [1405, 138] on icon at bounding box center [1405, 140] width 12 height 9
click at [1426, 264] on link "Bill" at bounding box center [1413, 260] width 56 height 28
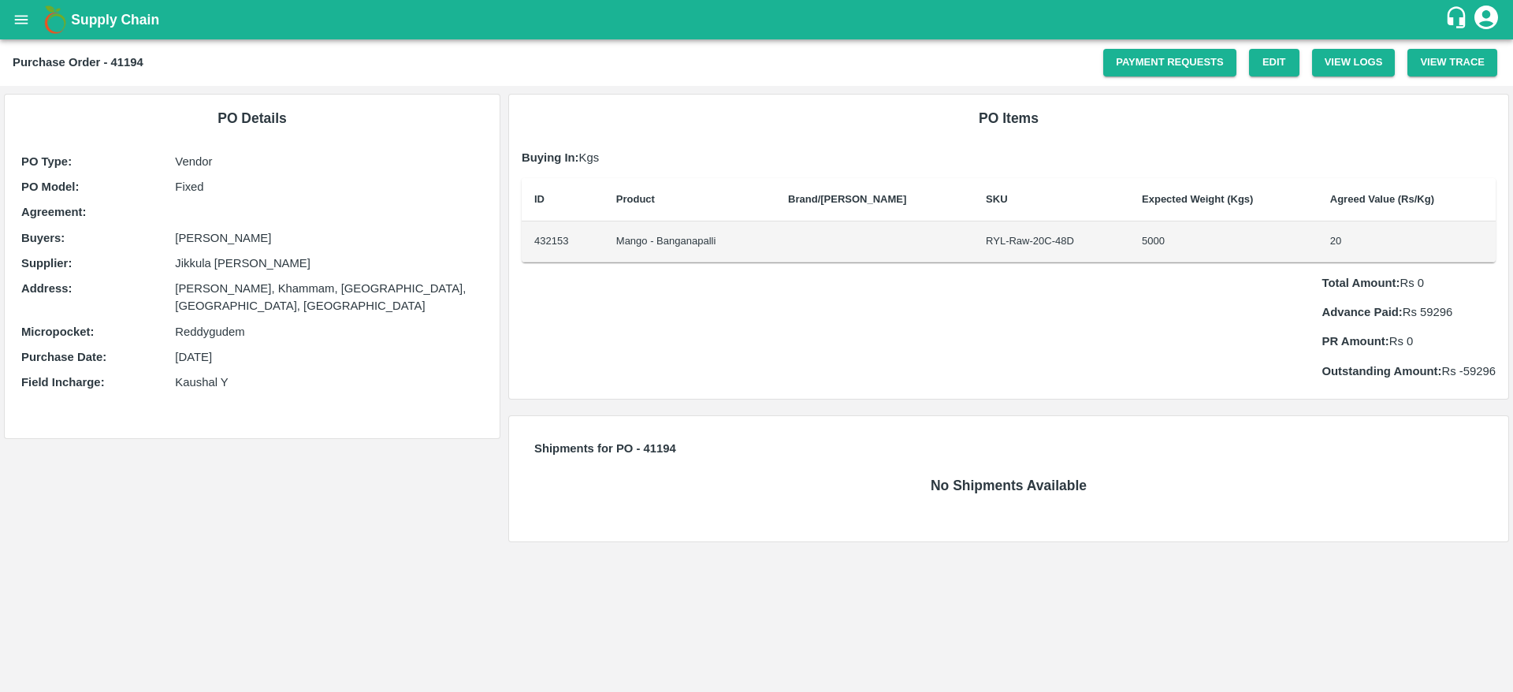
click at [690, 247] on td "Mango - Banganapalli" at bounding box center [690, 241] width 172 height 41
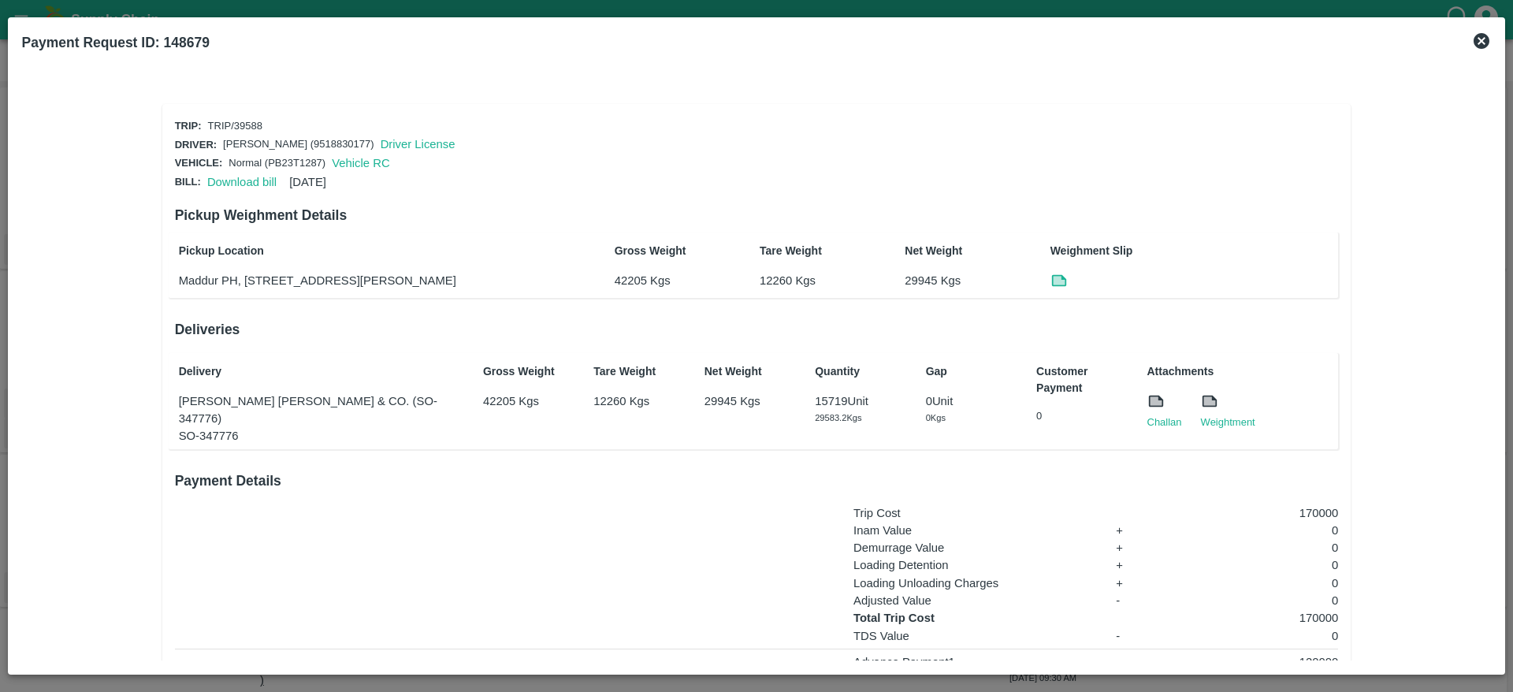
scroll to position [162, 0]
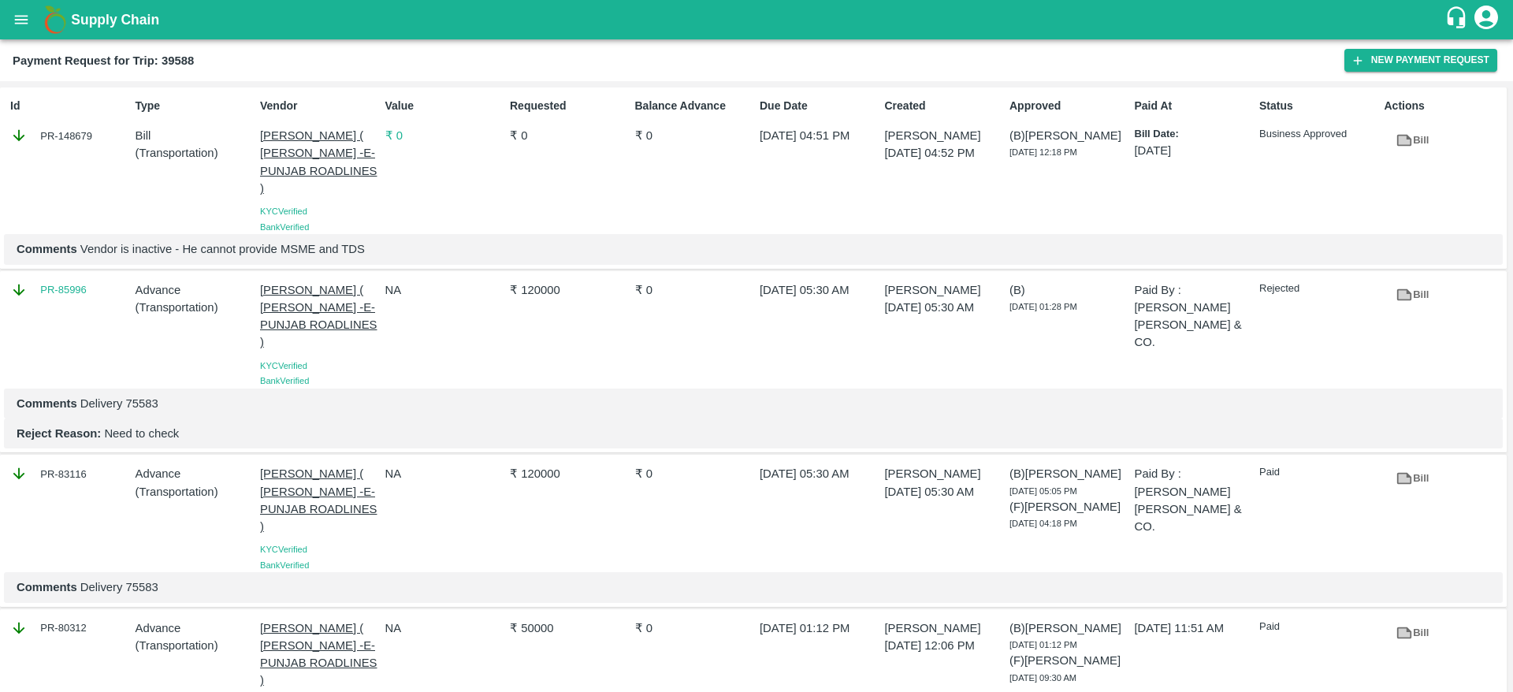
click at [24, 21] on icon "open drawer" at bounding box center [21, 19] width 17 height 17
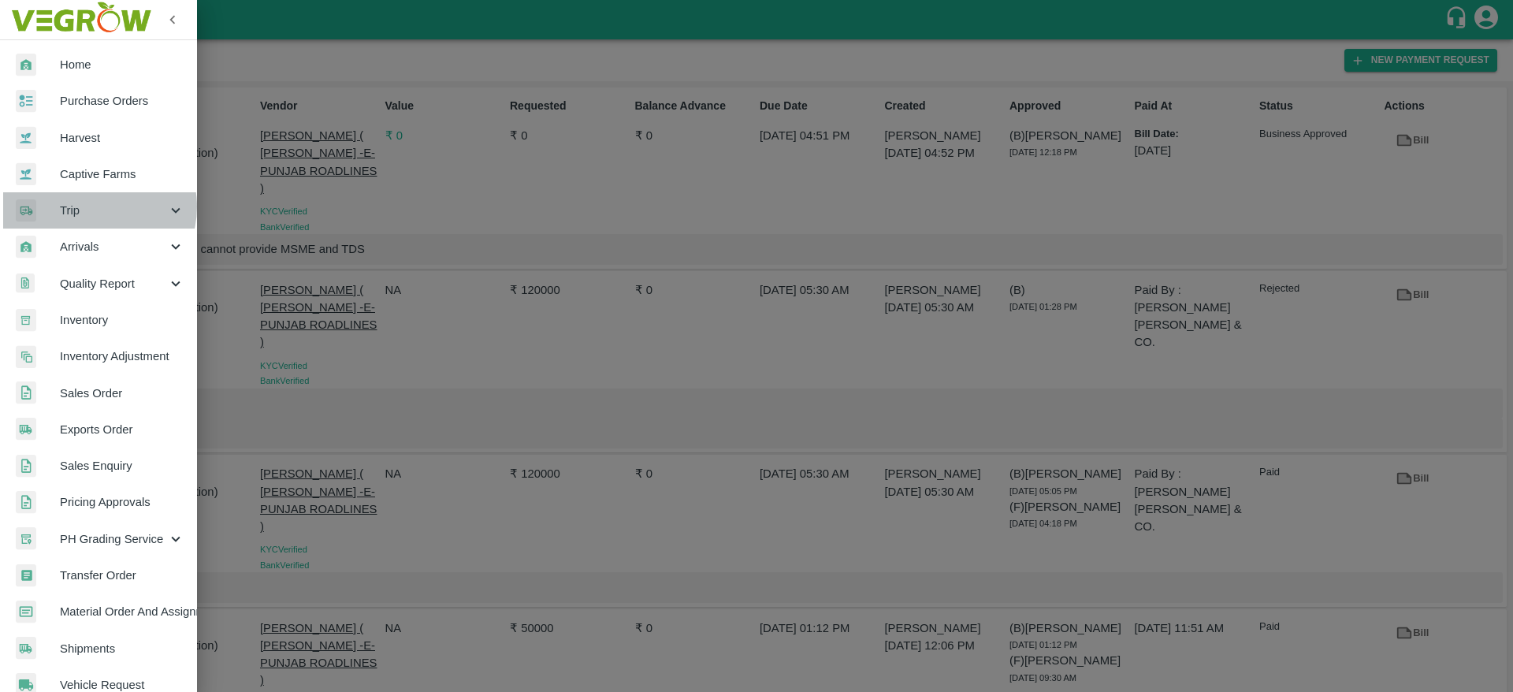
click at [98, 207] on span "Trip" at bounding box center [113, 210] width 107 height 17
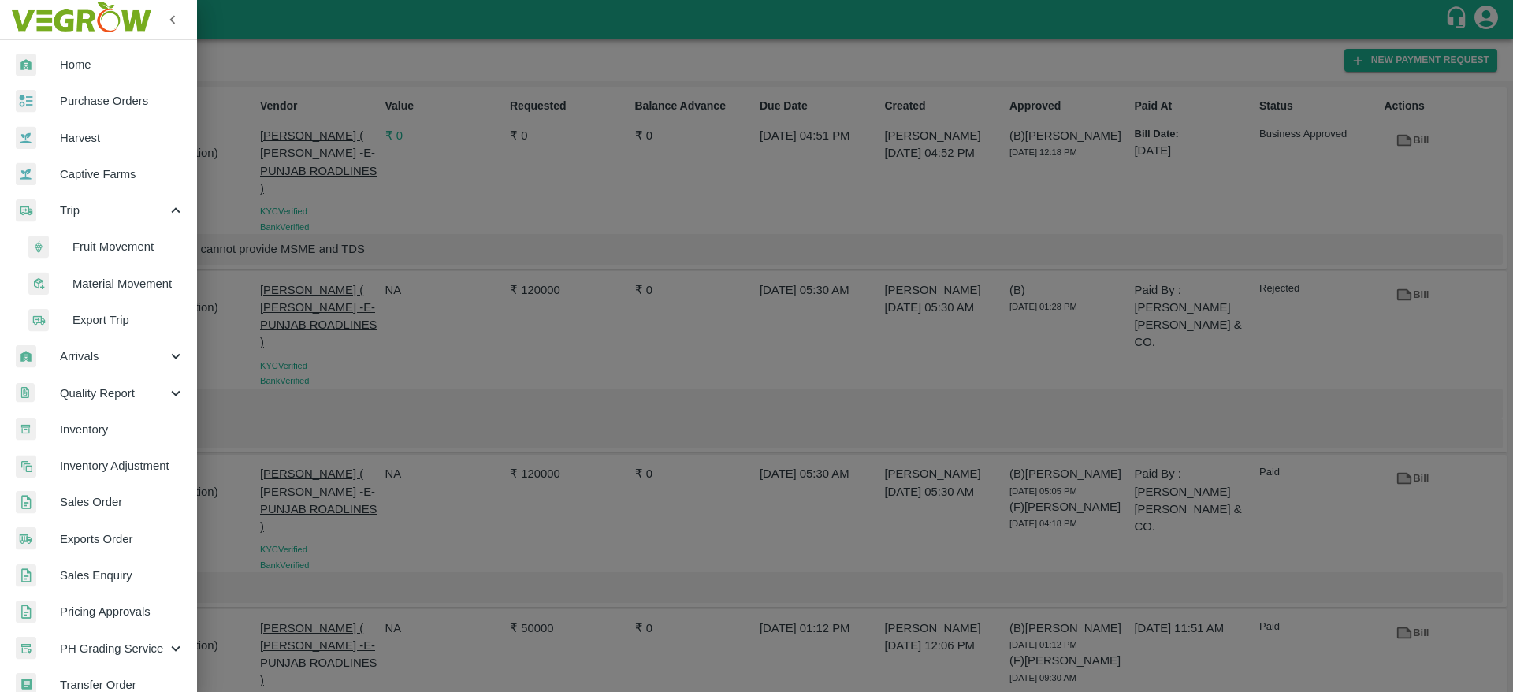
click at [120, 247] on span "Fruit Movement" at bounding box center [129, 246] width 112 height 17
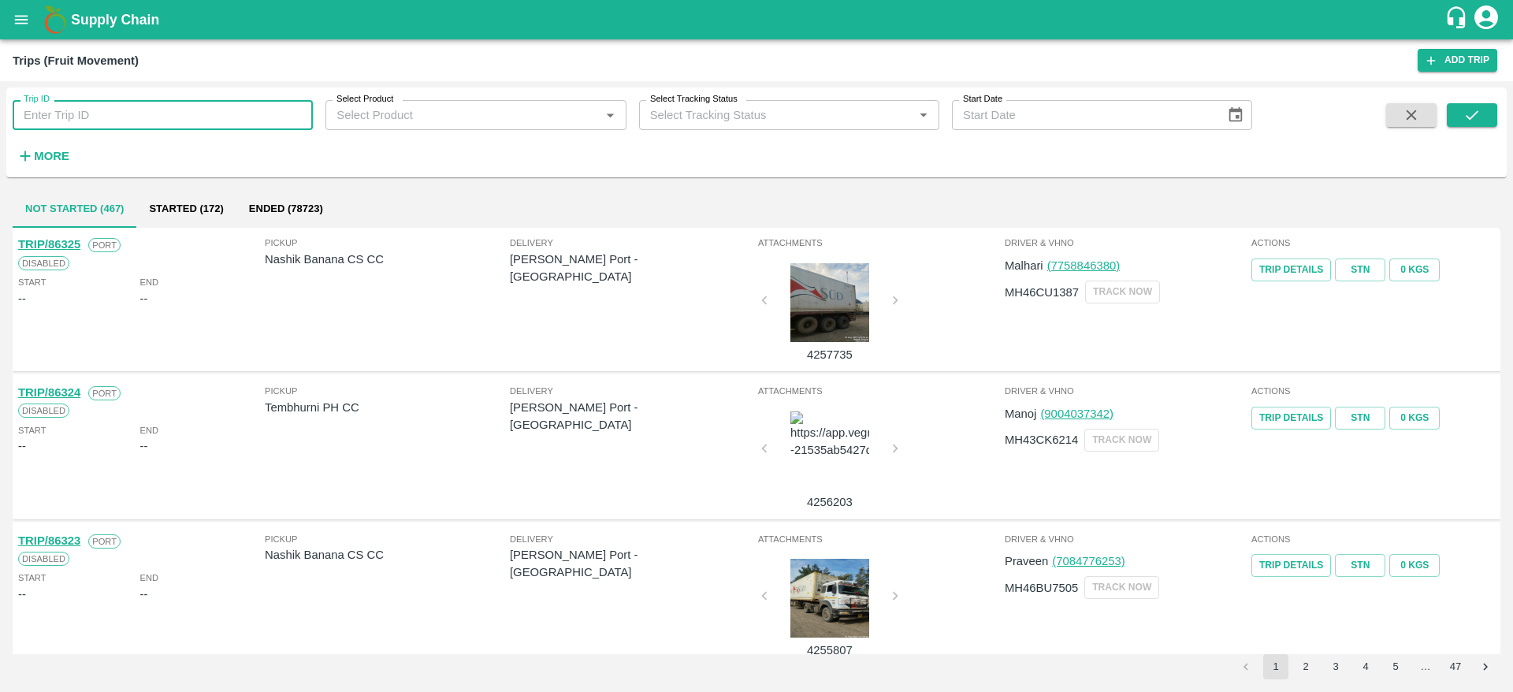
paste input "39588"
click at [138, 115] on input "39588" at bounding box center [163, 115] width 300 height 30
type input "39588"
click at [1485, 114] on button "submit" at bounding box center [1472, 115] width 50 height 24
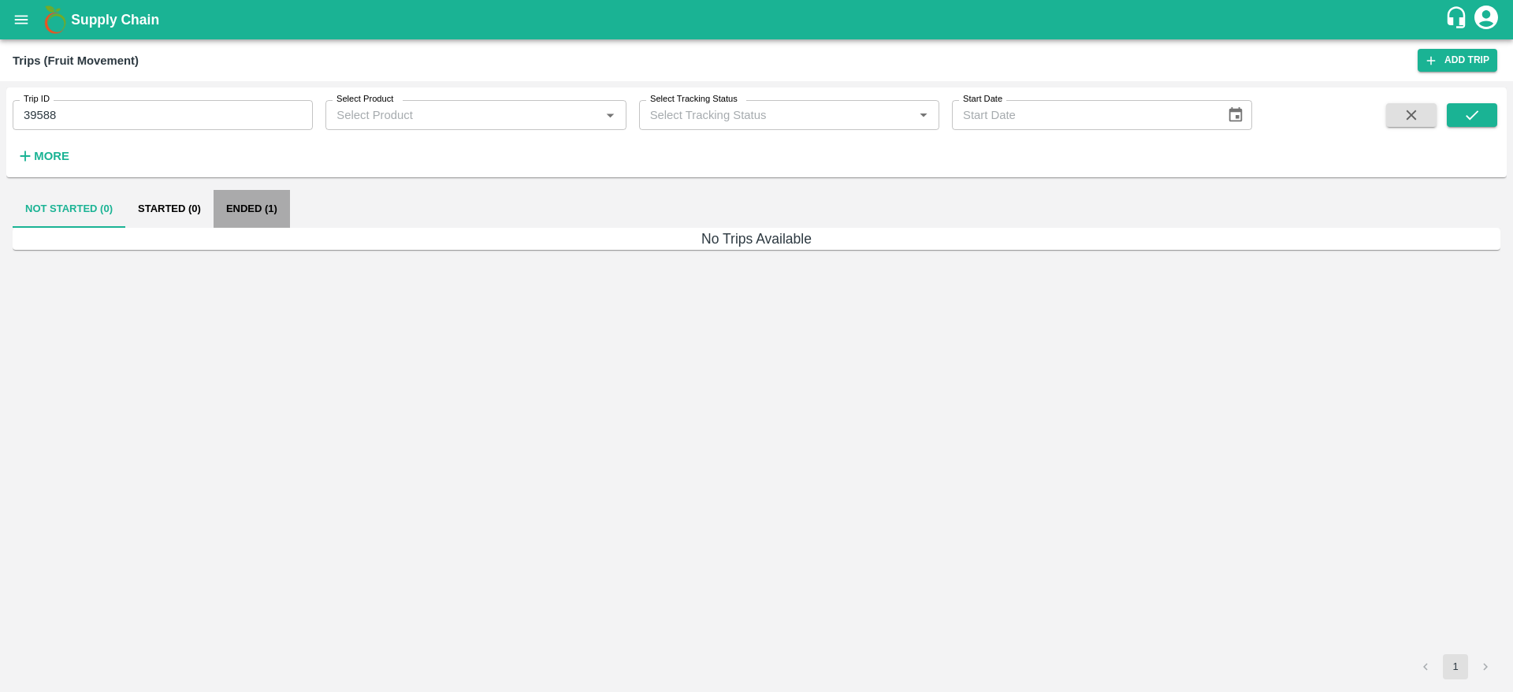
click at [255, 198] on button "Ended (1)" at bounding box center [252, 209] width 76 height 38
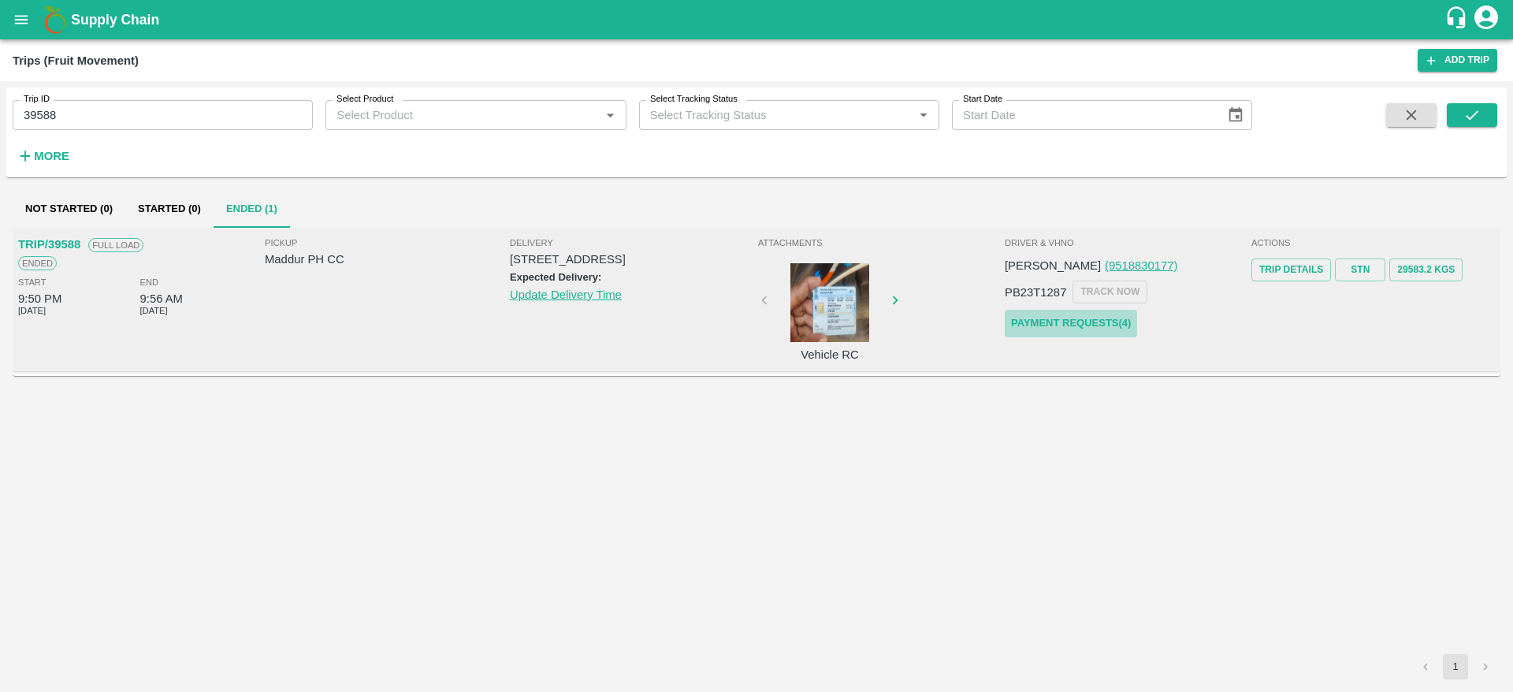
click at [1087, 330] on link "Payment Requests( 4 )" at bounding box center [1071, 324] width 132 height 28
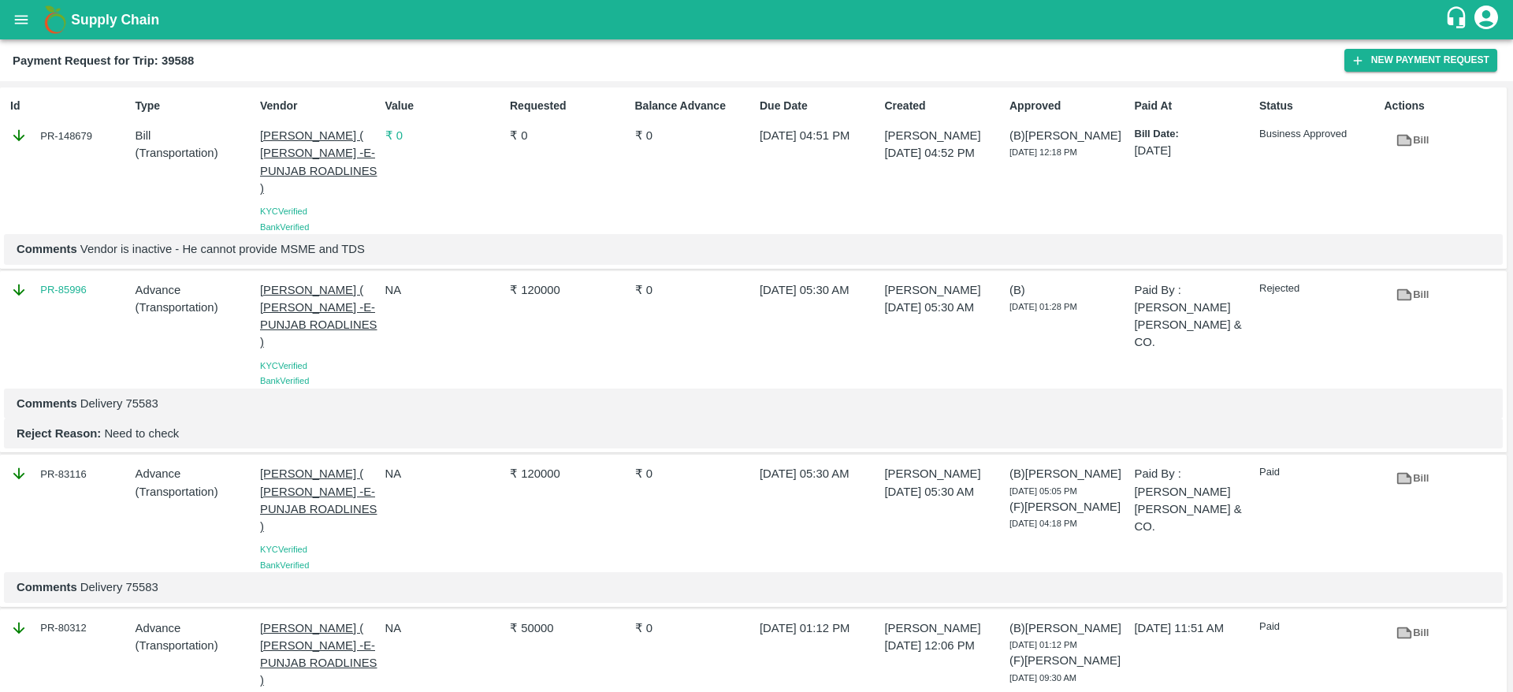
scroll to position [13, 0]
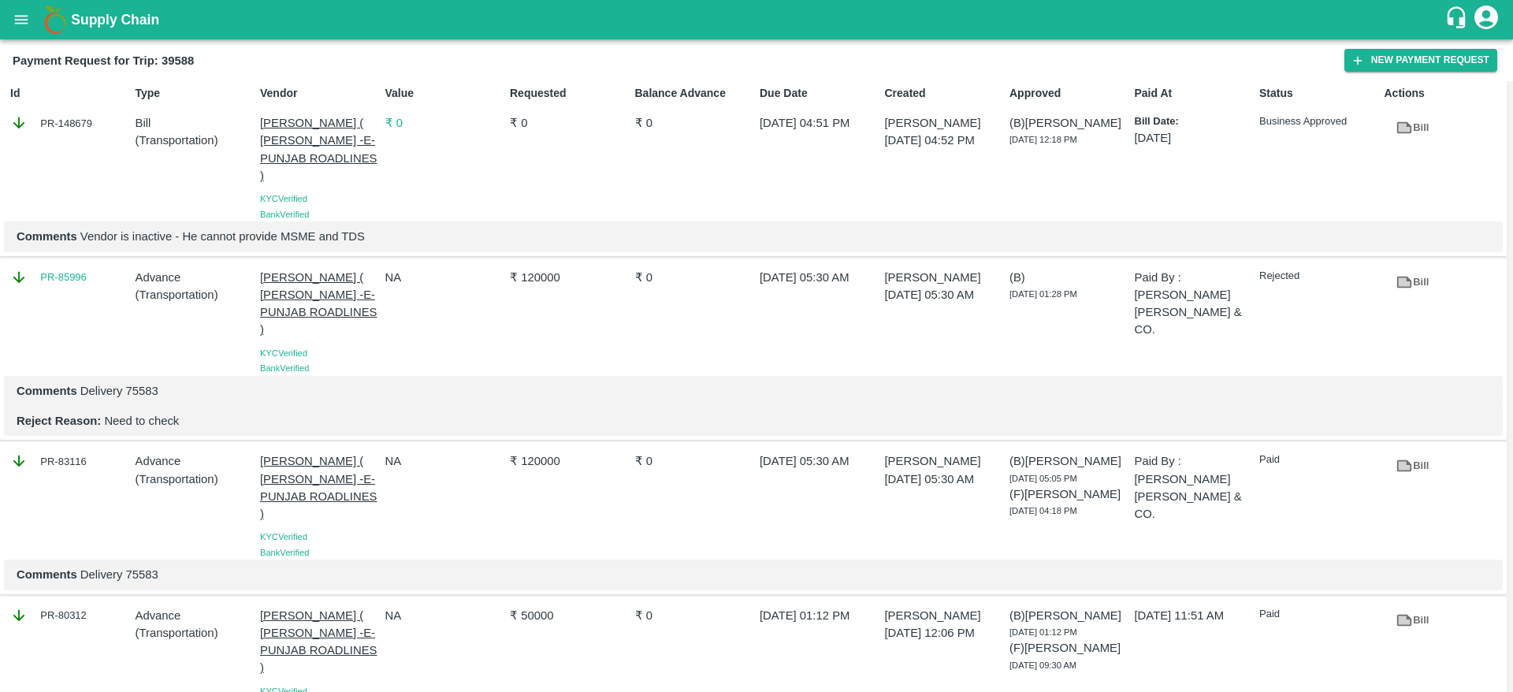
click at [68, 452] on div "PR-83116" at bounding box center [69, 460] width 118 height 17
copy div "83116"
click at [68, 452] on div "PR-83116" at bounding box center [69, 460] width 118 height 17
